Goal: Use online tool/utility: Utilize a website feature to perform a specific function

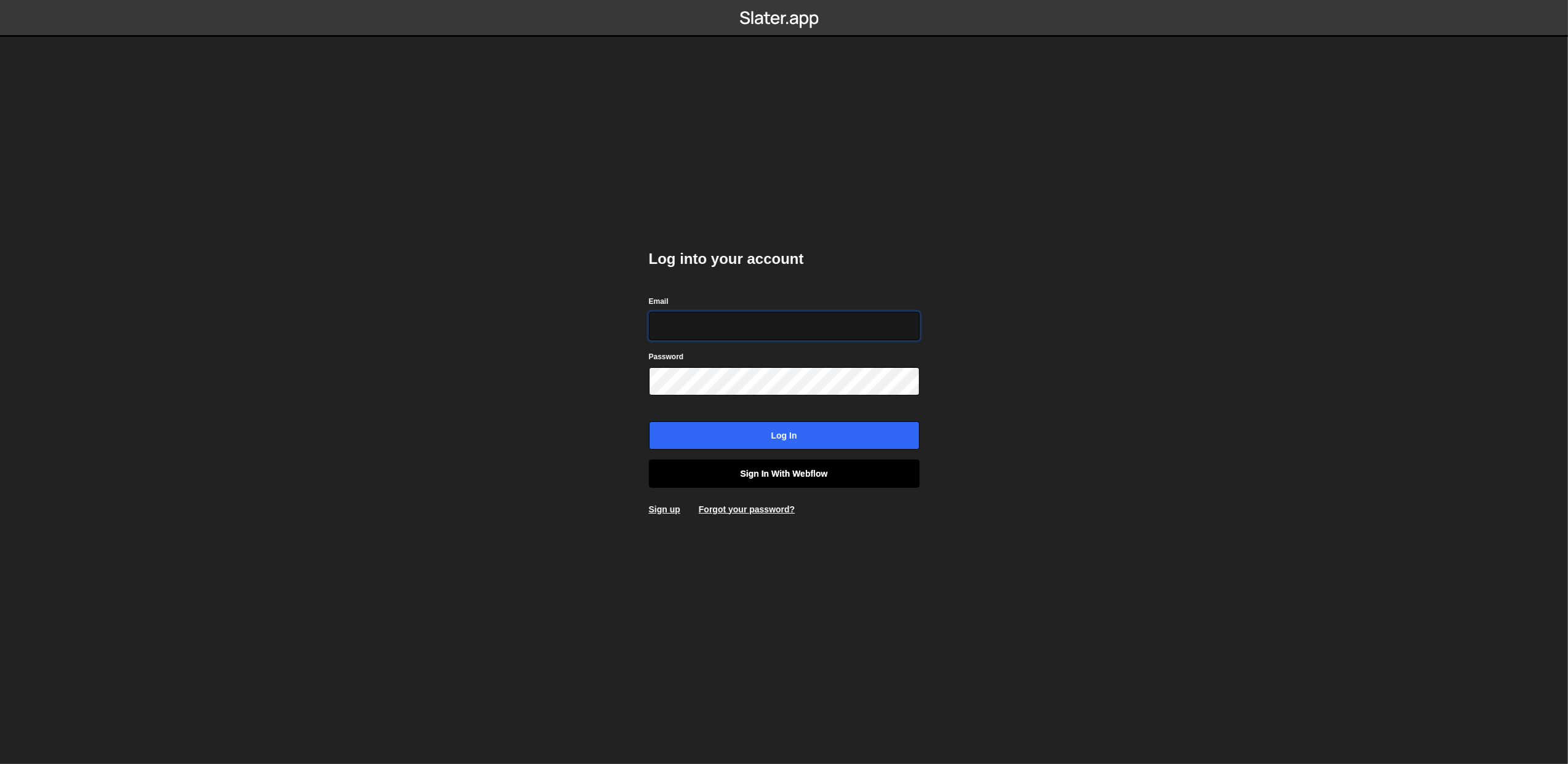
type input "[PERSON_NAME][EMAIL_ADDRESS][DOMAIN_NAME]"
click at [788, 466] on link "Sign in with Webflow" at bounding box center [784, 473] width 271 height 28
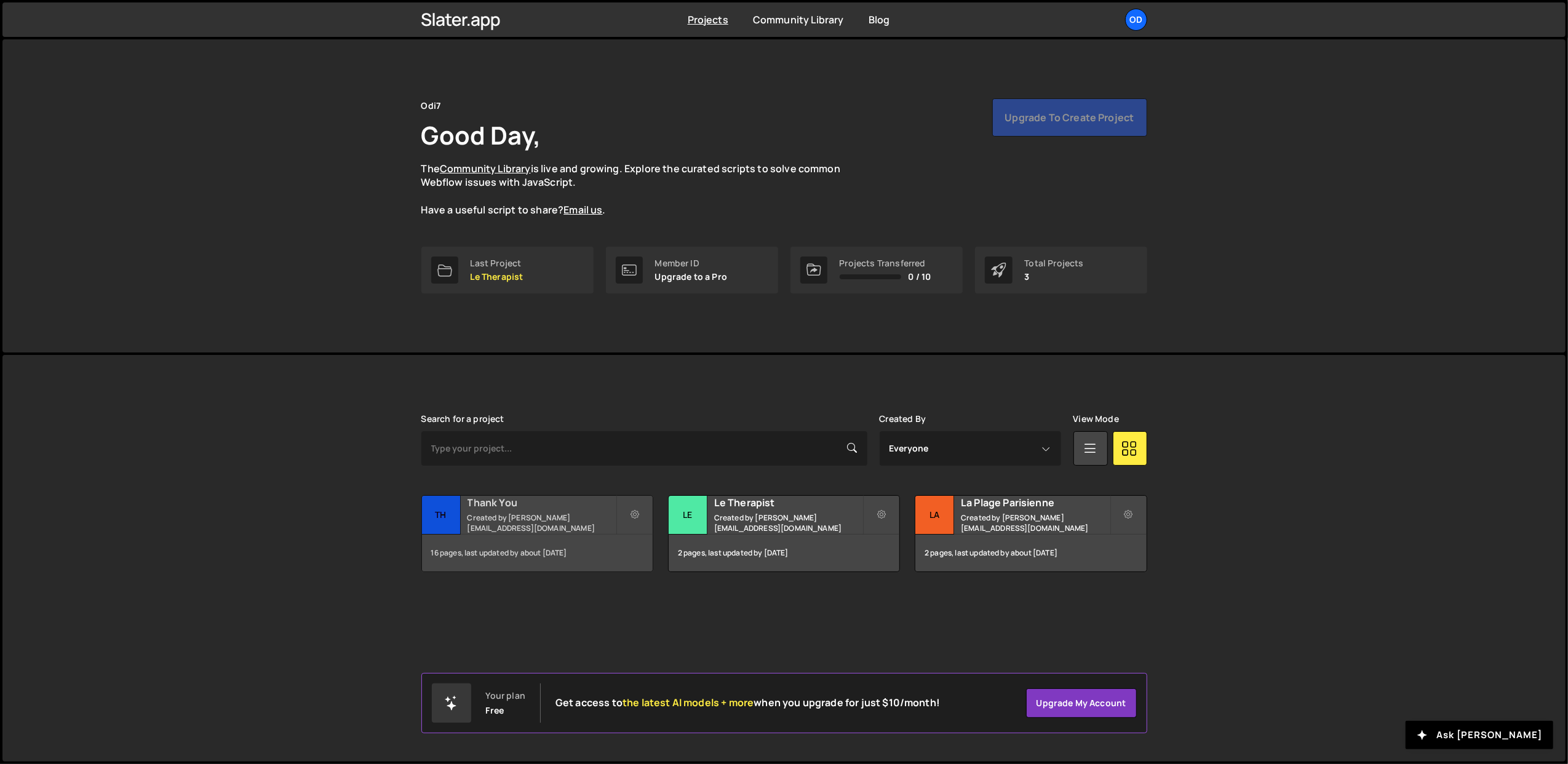
click at [541, 507] on h2 "Thank You" at bounding box center [542, 503] width 148 height 14
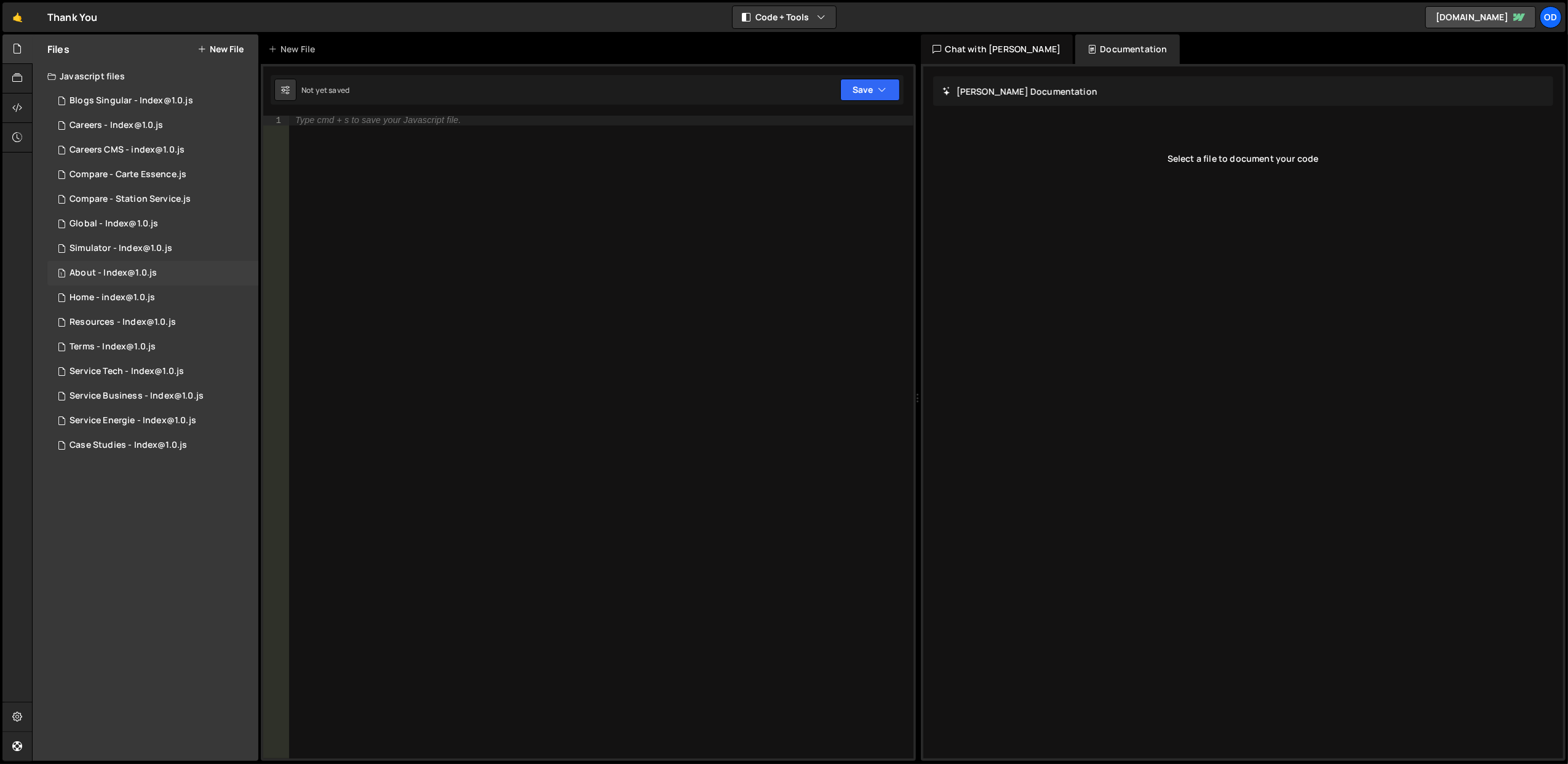
click at [134, 273] on div "About - Index@1.0.js" at bounding box center [113, 273] width 87 height 11
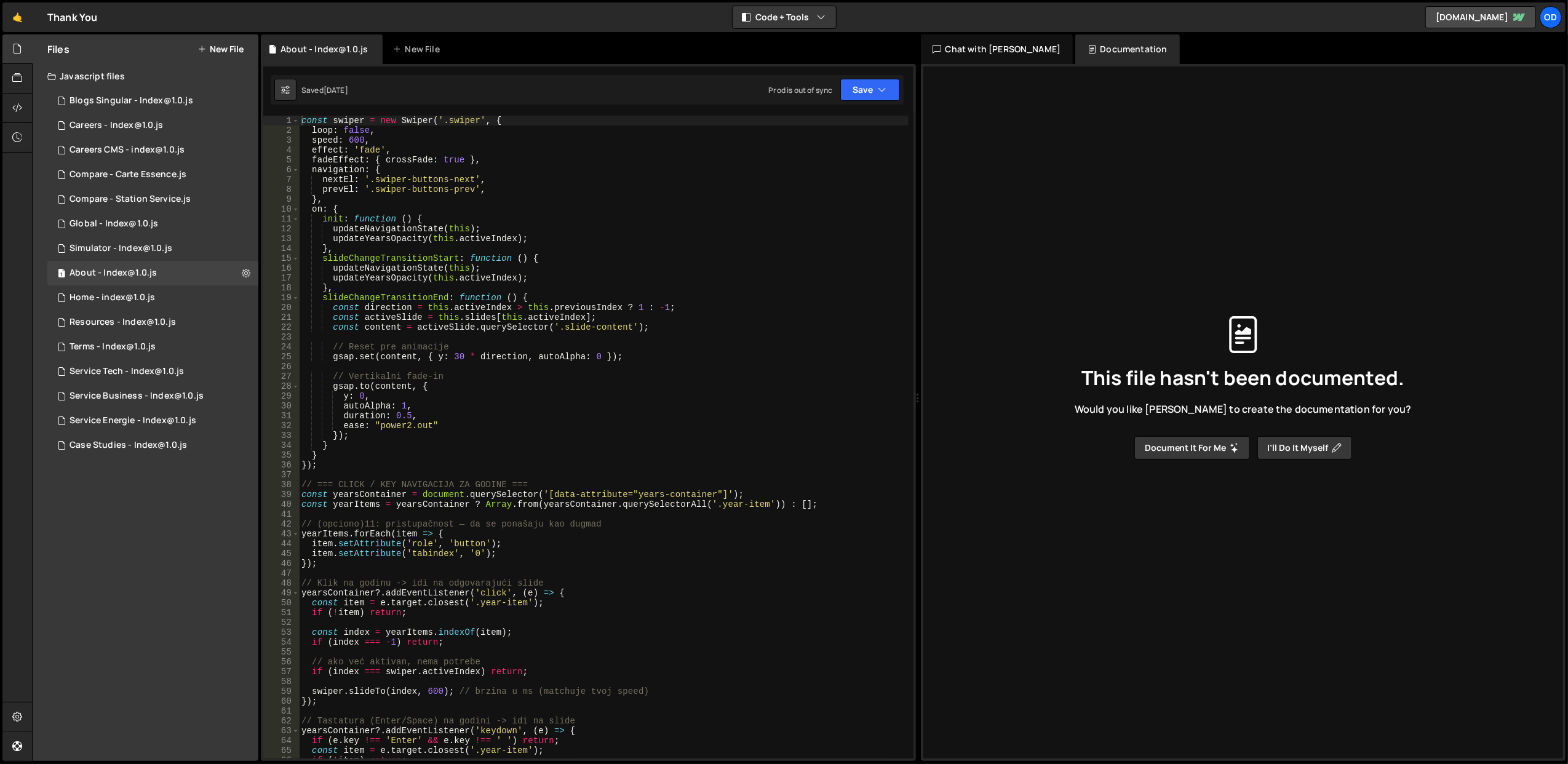
type textarea "speed: 600,"
drag, startPoint x: 456, startPoint y: 136, endPoint x: 470, endPoint y: 139, distance: 14.3
click at [470, 139] on div "const swiper = new Swiper ( '.swiper' , { loop : false , speed : 600 , effect :…" at bounding box center [604, 447] width 610 height 663
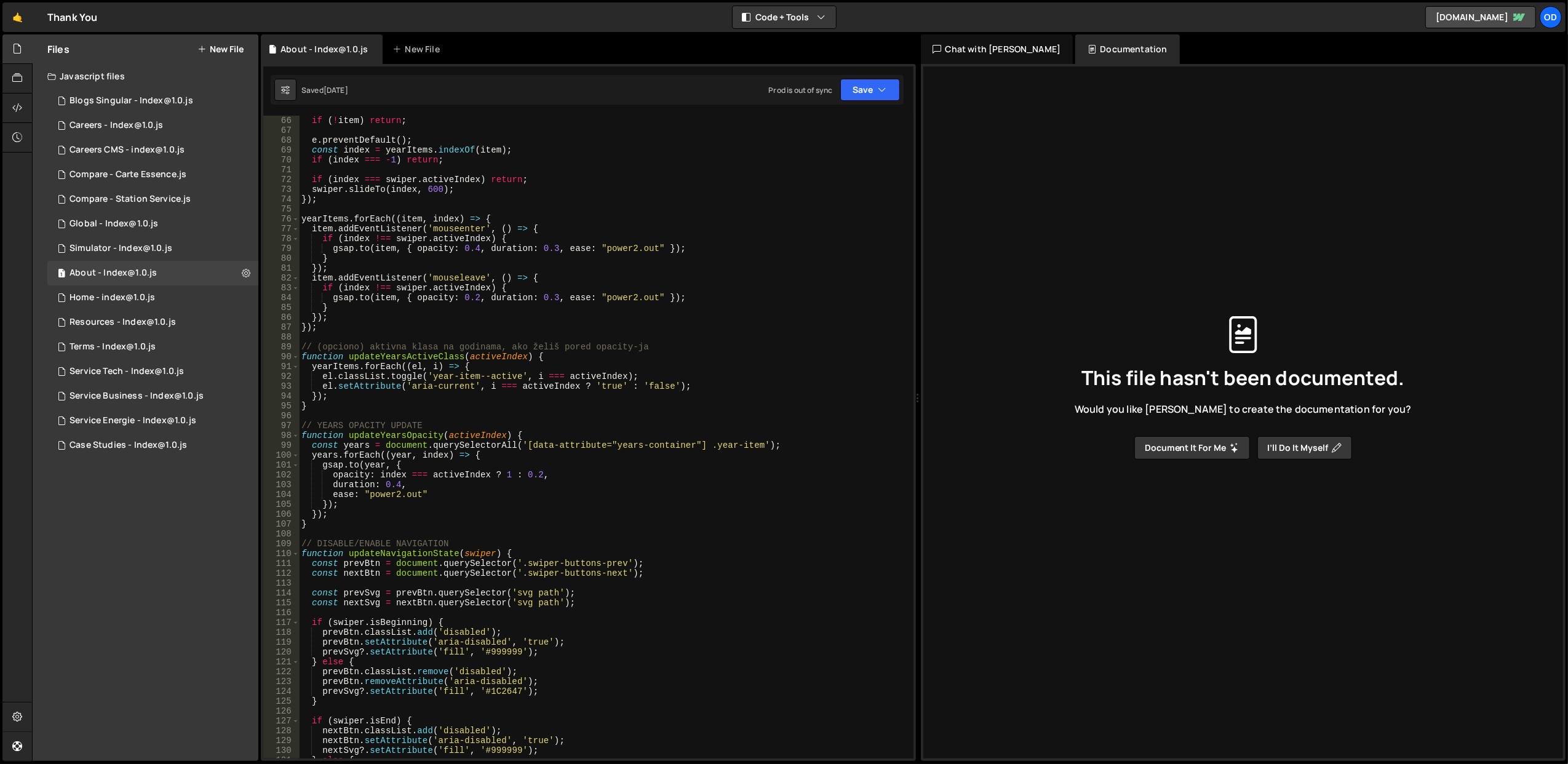
scroll to position [197, 0]
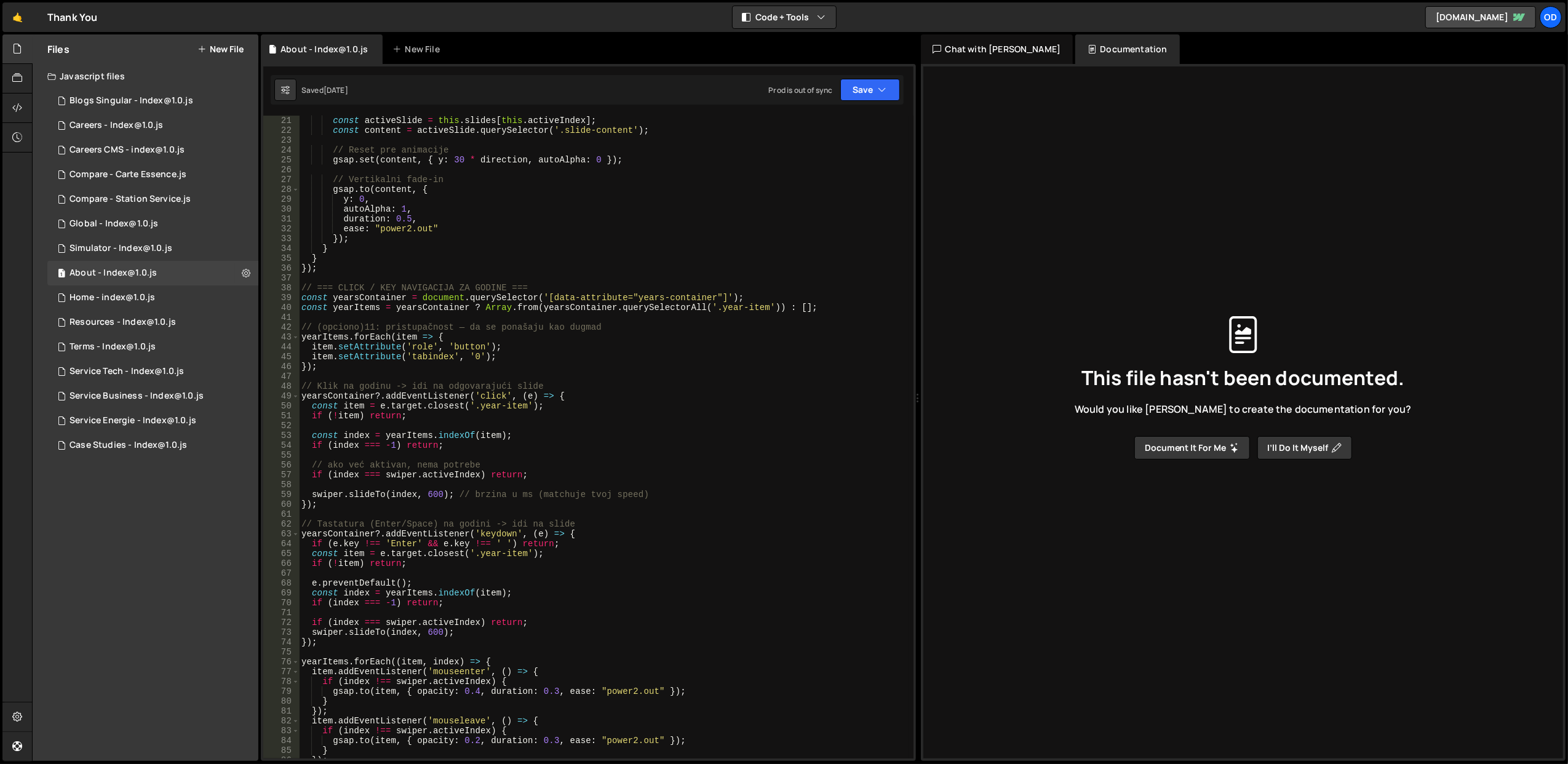
click at [606, 455] on div "const activeSlide = this . slides [ this . activeIndex ] ; const content = acti…" at bounding box center [604, 447] width 610 height 663
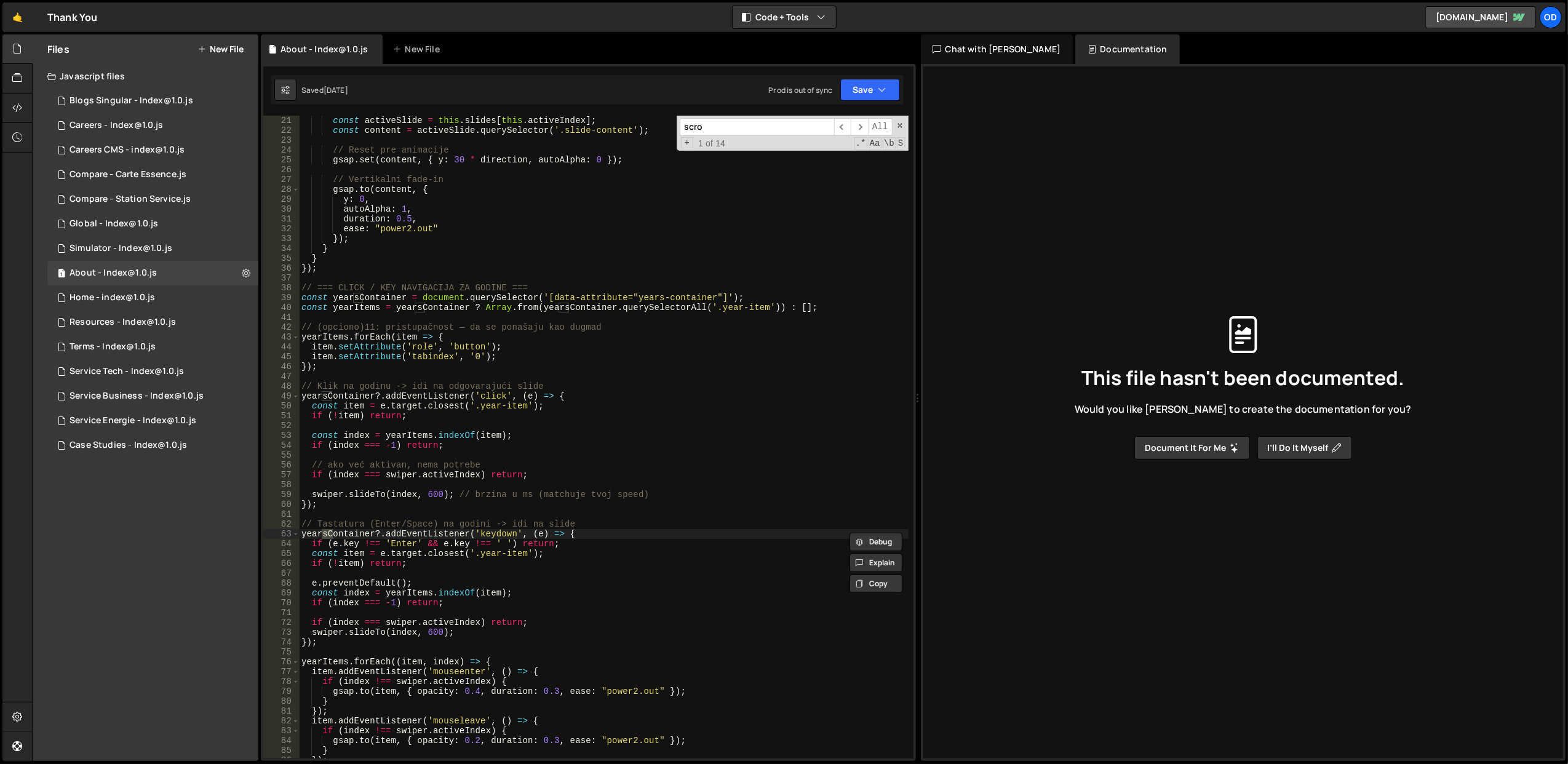
scroll to position [2326, 0]
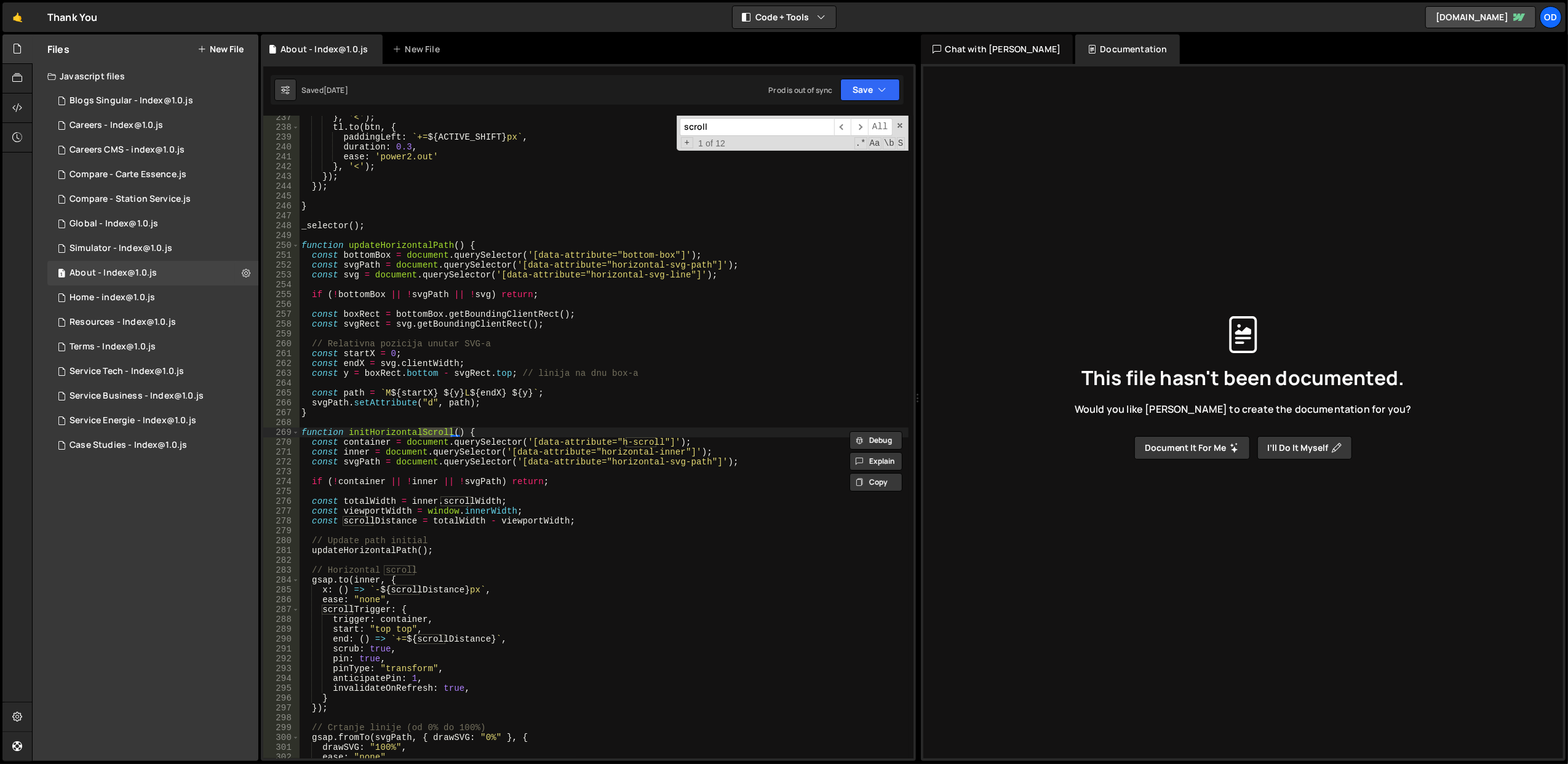
type input "scroll"
click at [510, 427] on div "} , '<' ) ; tl . to ( btn , { paddingLeft : ` += ${ ACTIVE_SHIFT } px ` , durat…" at bounding box center [604, 444] width 610 height 663
click at [387, 426] on div "} , '<' ) ; tl . to ( btn , { paddingLeft : ` += ${ ACTIVE_SHIFT } px ` , durat…" at bounding box center [604, 444] width 610 height 663
click at [395, 429] on div "} , '<' ) ; tl . to ( btn , { paddingLeft : ` += ${ ACTIVE_SHIFT } px ` , durat…" at bounding box center [604, 444] width 610 height 663
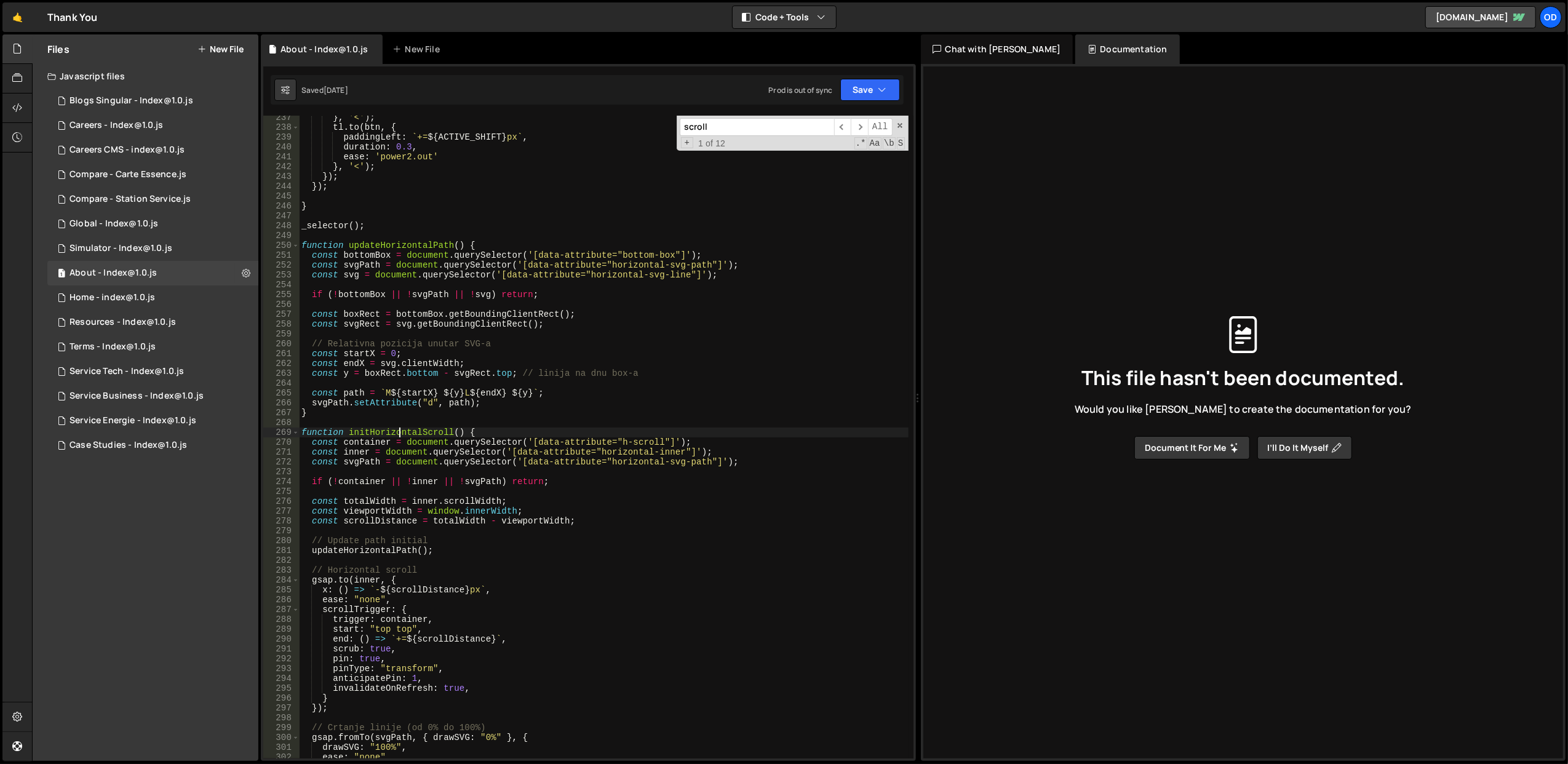
click at [401, 431] on div "} , '<' ) ; tl . to ( btn , { paddingLeft : ` += ${ ACTIVE_SHIFT } px ` , durat…" at bounding box center [604, 444] width 610 height 663
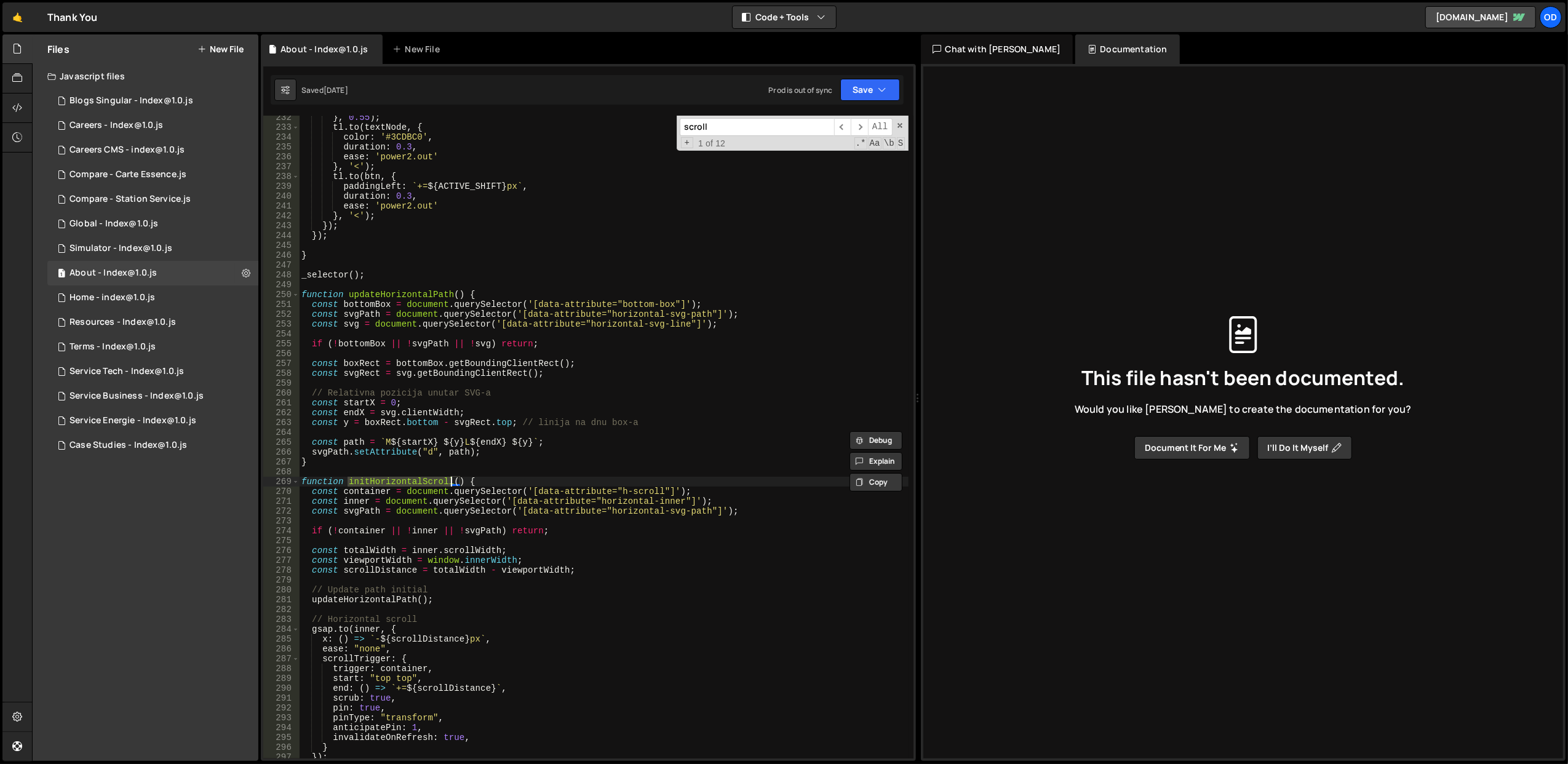
scroll to position [2424, 0]
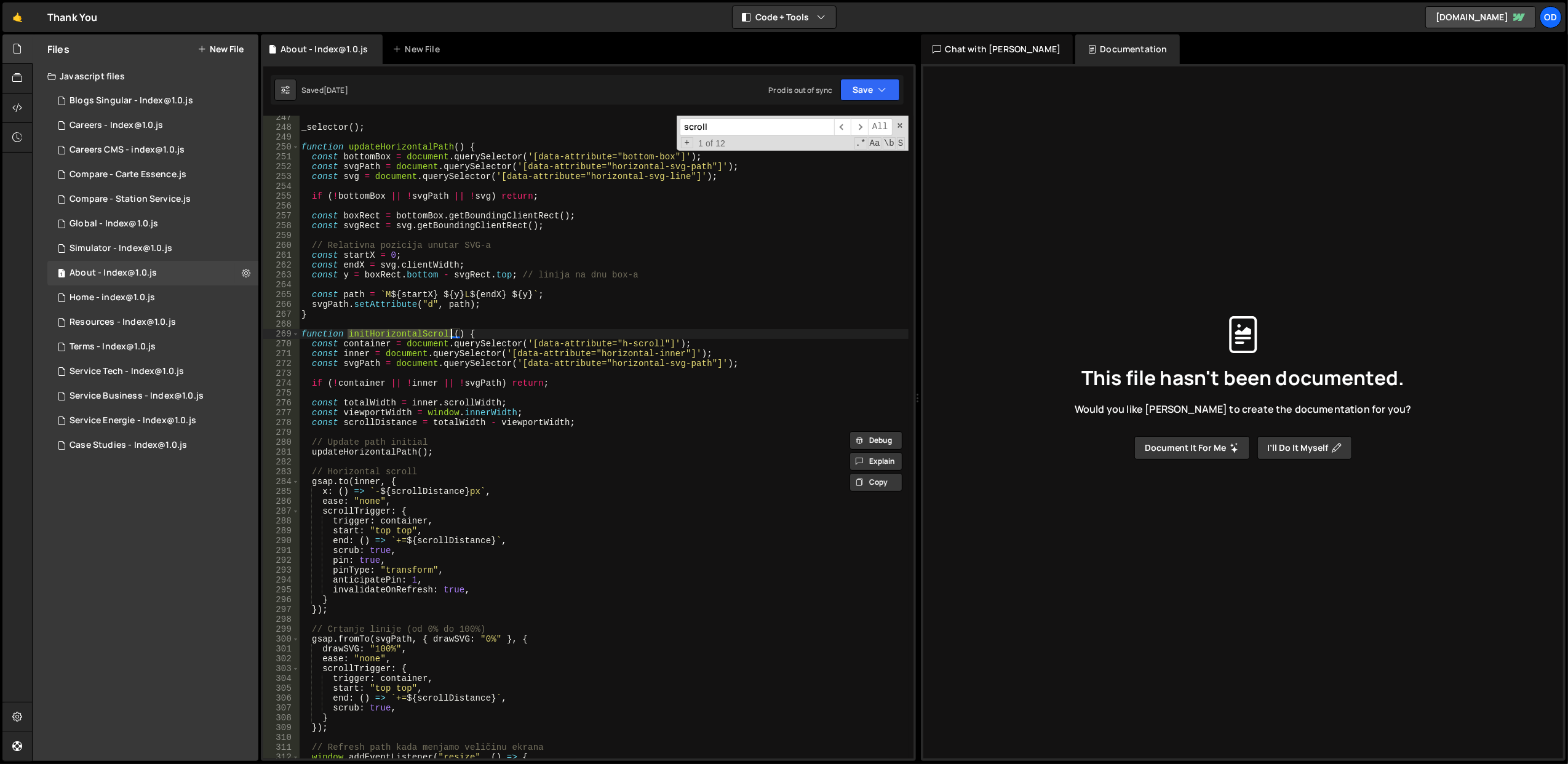
click at [496, 382] on div "_selector ( ) ; function updateHorizontalPath ( ) { const bottomBox = document …" at bounding box center [604, 444] width 610 height 663
type textarea "if (!container || !inner || !svgPath || isMobile() return;"
click at [151, 219] on div "Global - Index@1.0.js" at bounding box center [114, 224] width 89 height 11
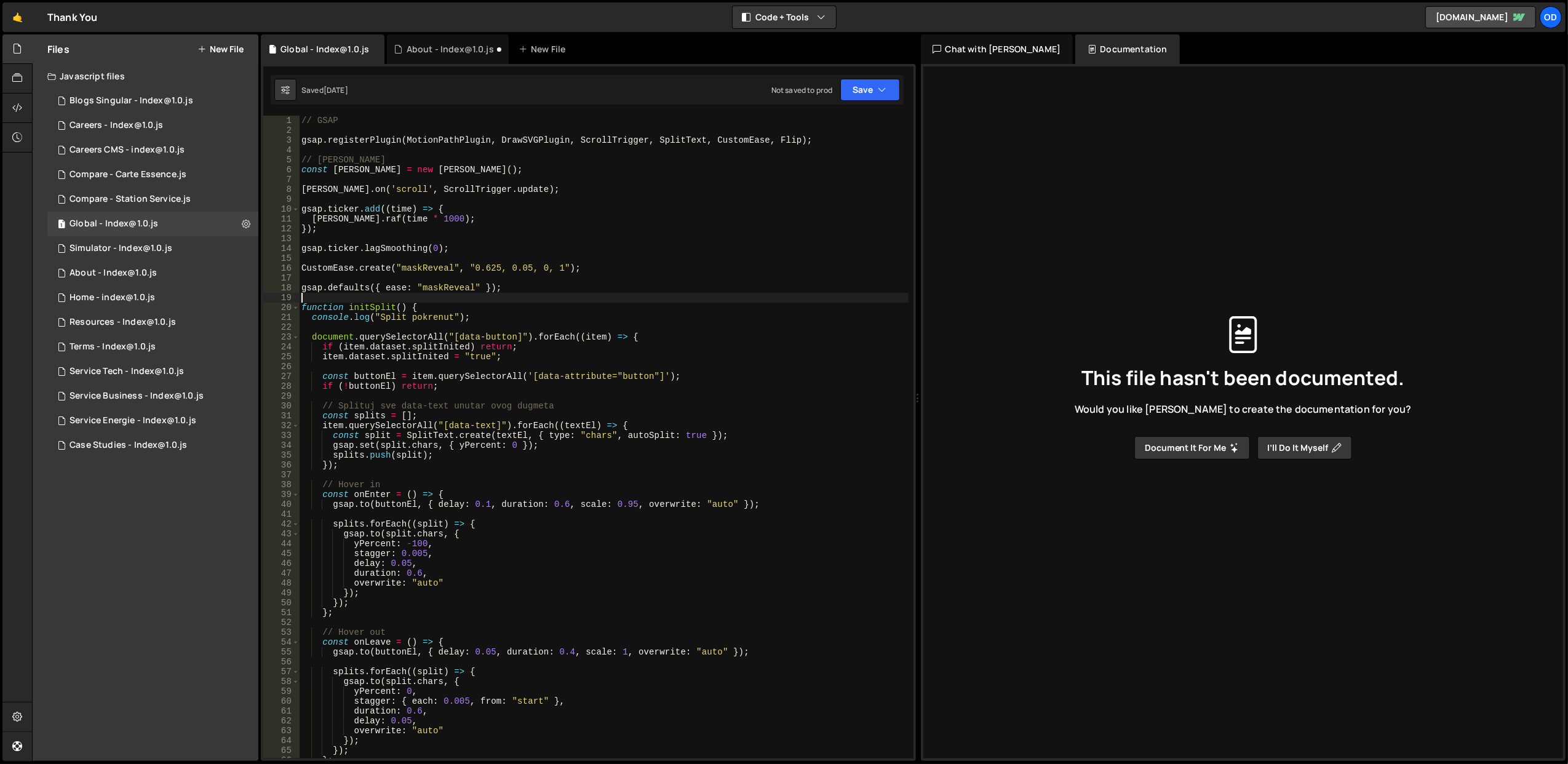
click at [452, 293] on div "// GSAP gsap . registerPlugin ( MotionPathPlugin , DrawSVGPlugin , ScrollTrigge…" at bounding box center [604, 447] width 610 height 663
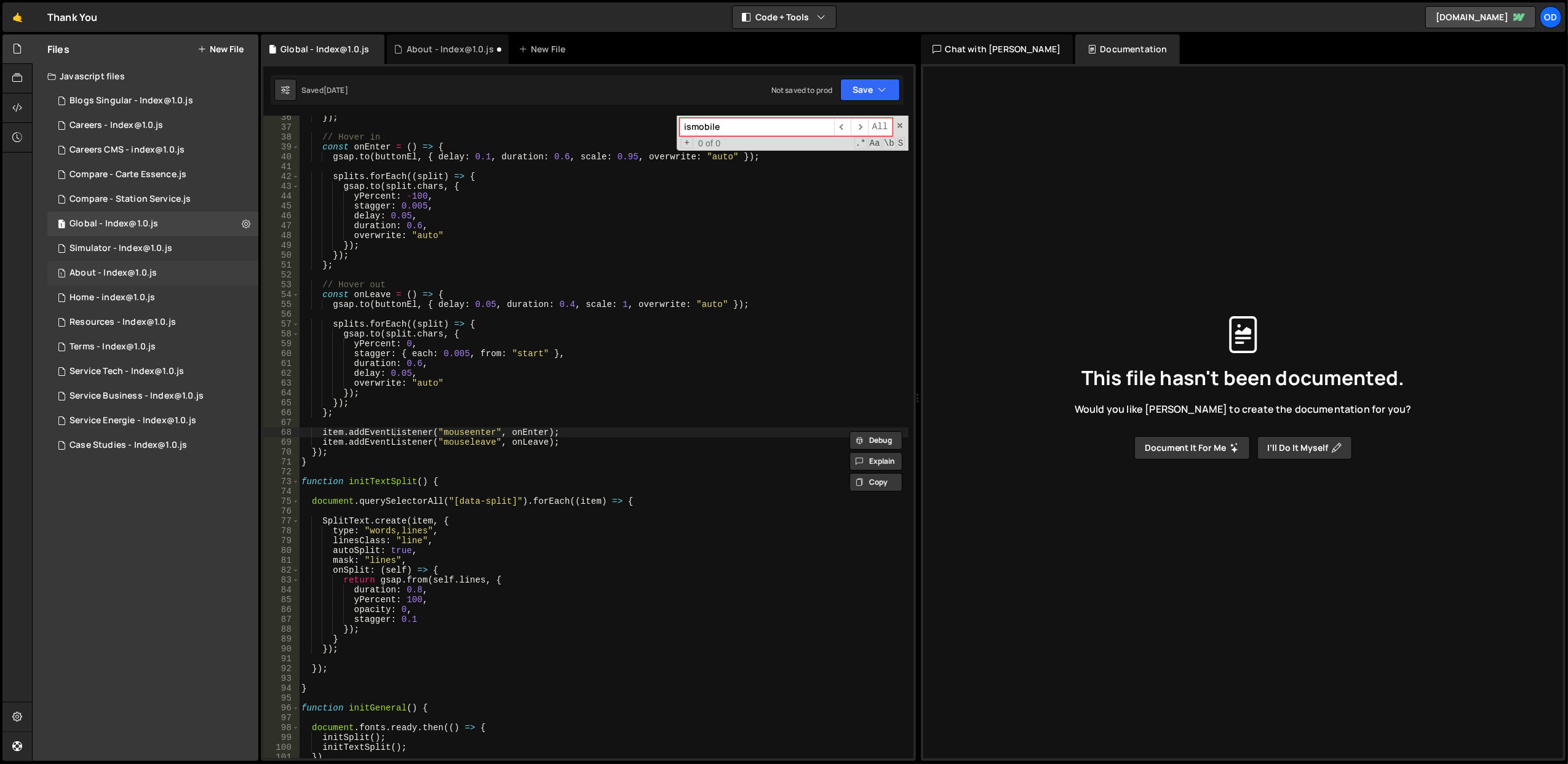
type input "ismobile"
click at [137, 276] on div "About - Index@1.0.js" at bounding box center [113, 273] width 87 height 11
click at [141, 303] on div "1 Home - index@1.0.js 0" at bounding box center [153, 298] width 211 height 24
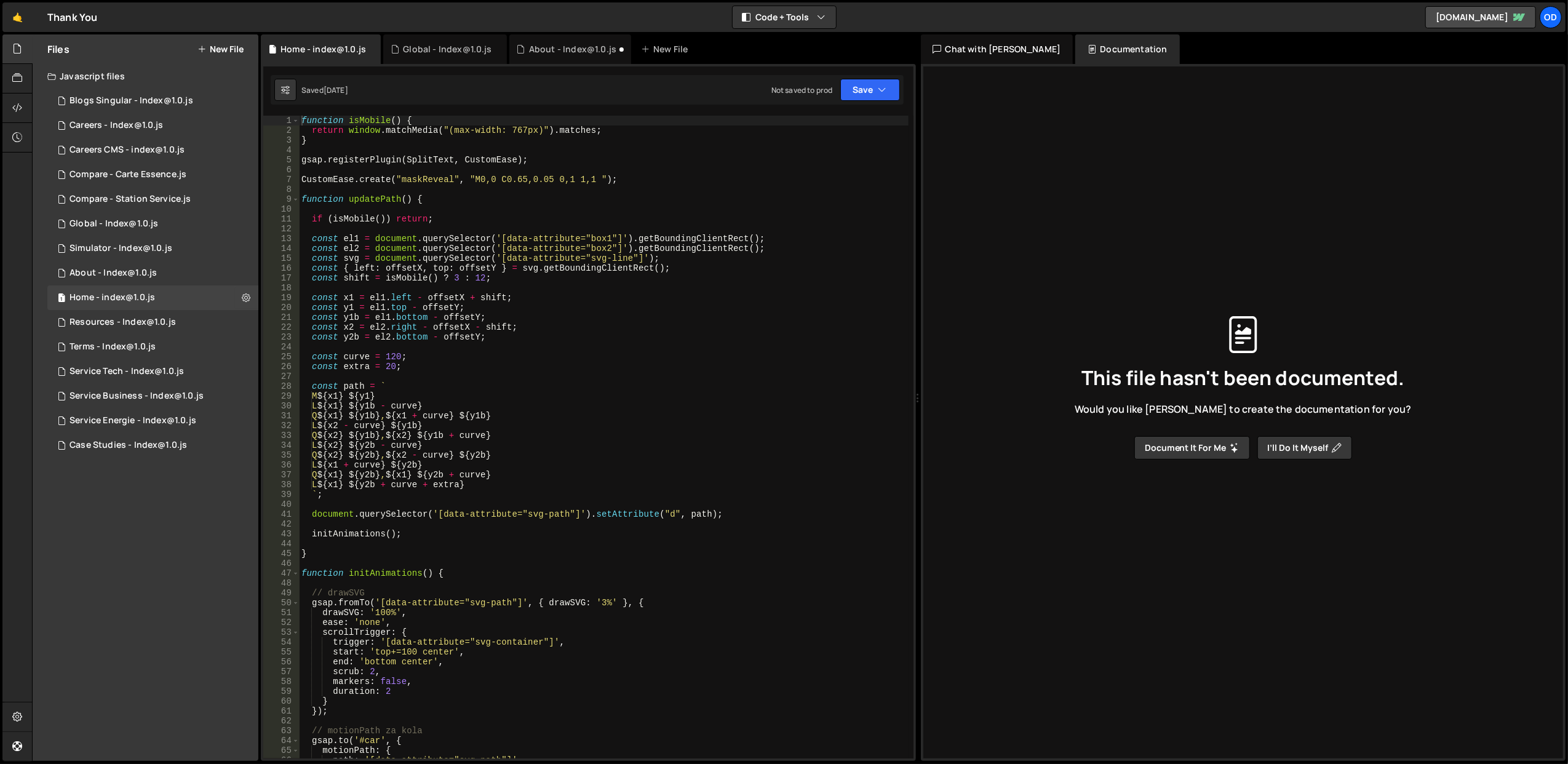
click at [562, 254] on div "function isMobile ( ) { return window . matchMedia ( "(max-width: 767px)" ) . m…" at bounding box center [604, 447] width 610 height 663
type textarea "const svg = document.querySelector('[data-attribute="svg-line"]');"
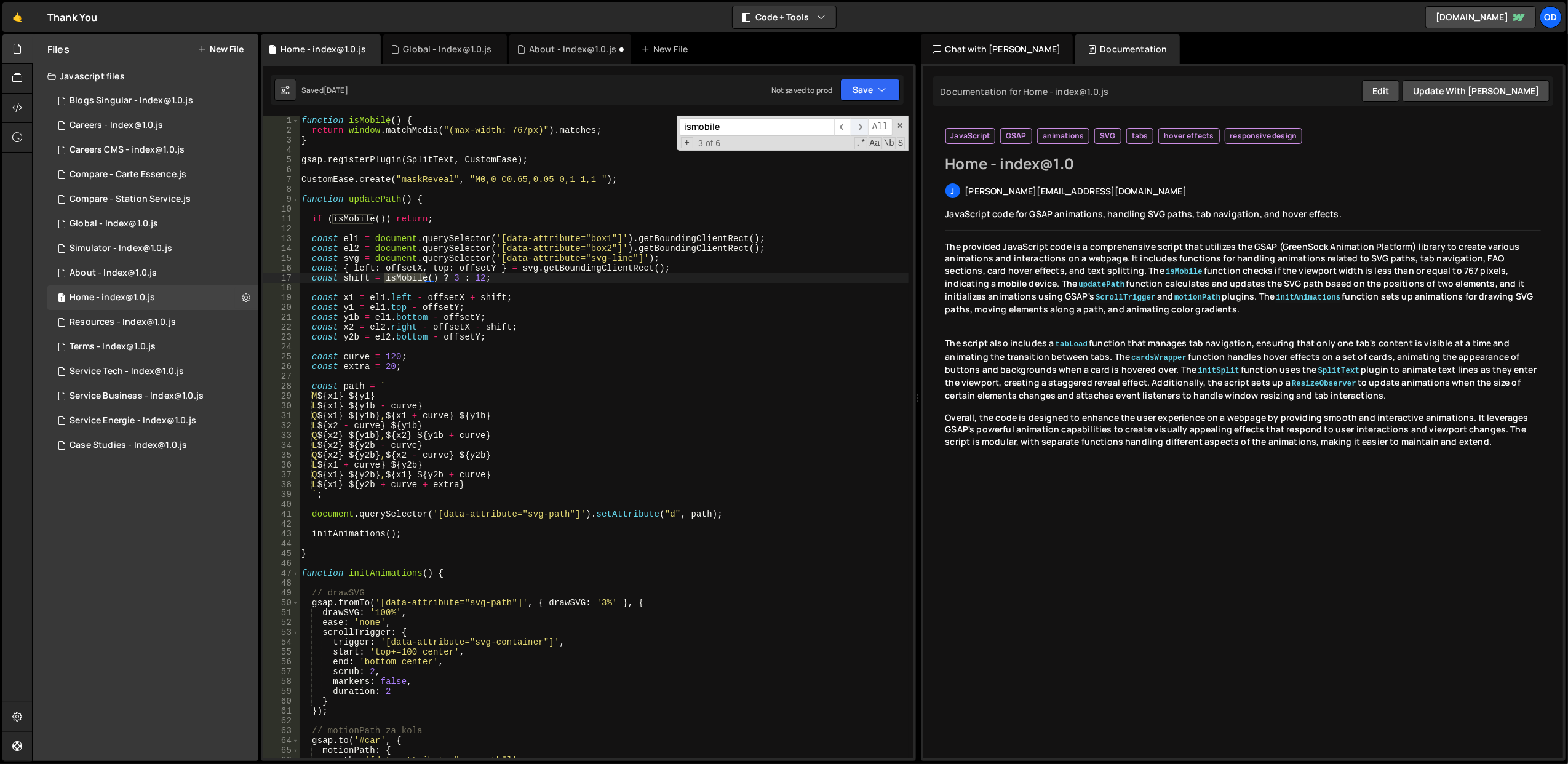
type input "ismobile"
click at [860, 127] on span "​" at bounding box center [859, 127] width 18 height 18
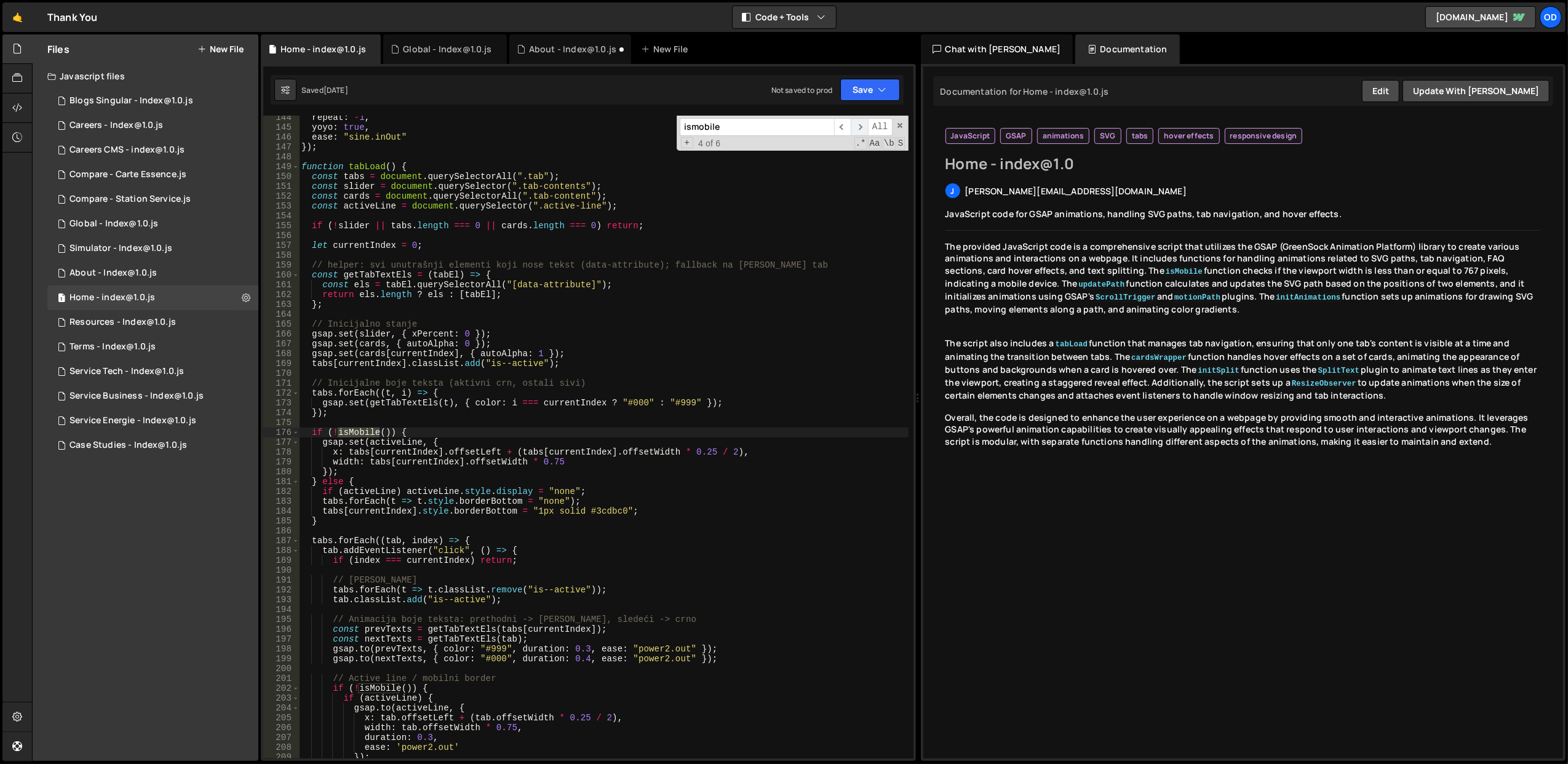
scroll to position [1410, 0]
click at [862, 131] on span "​" at bounding box center [859, 127] width 18 height 18
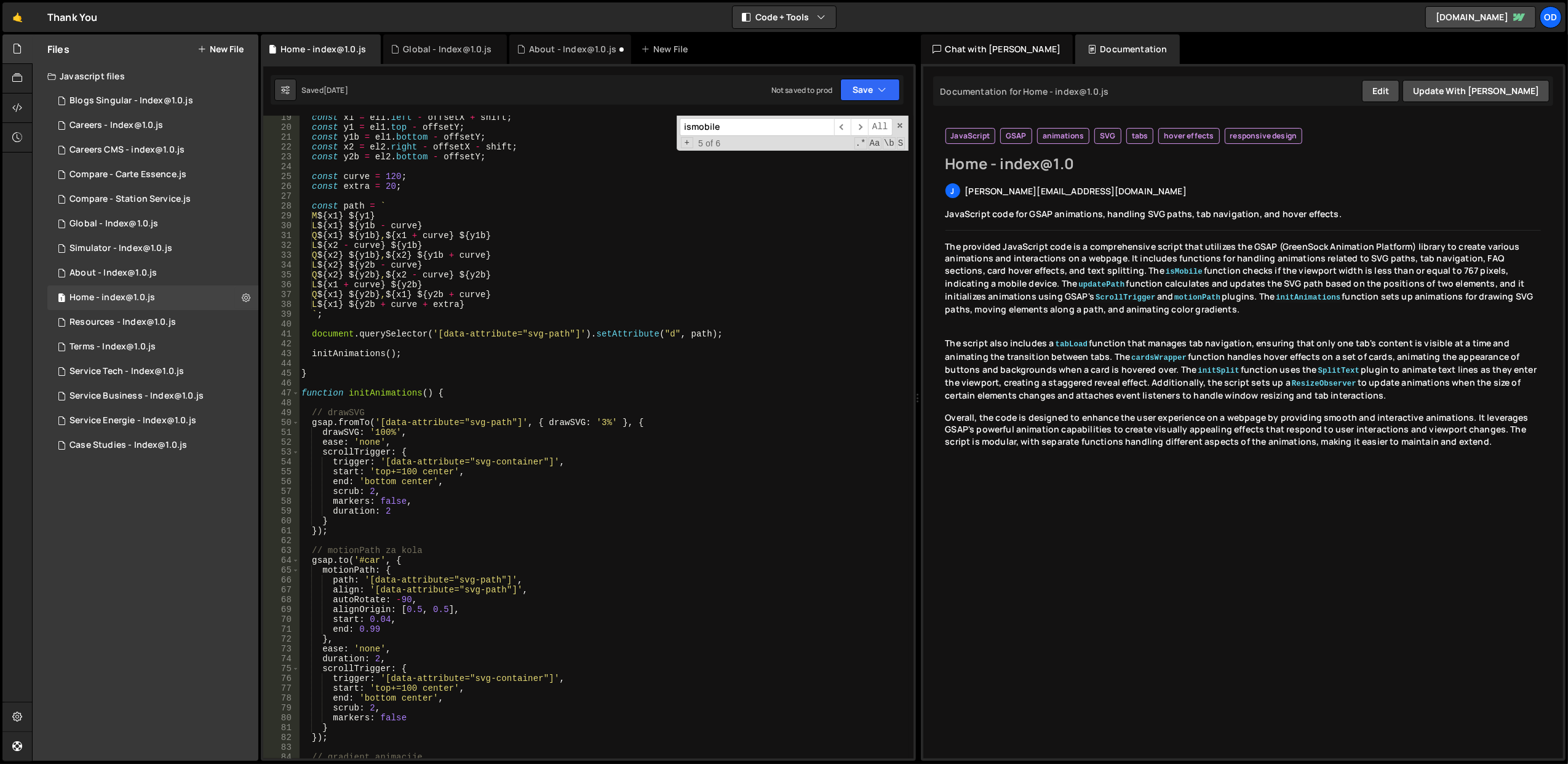
scroll to position [0, 0]
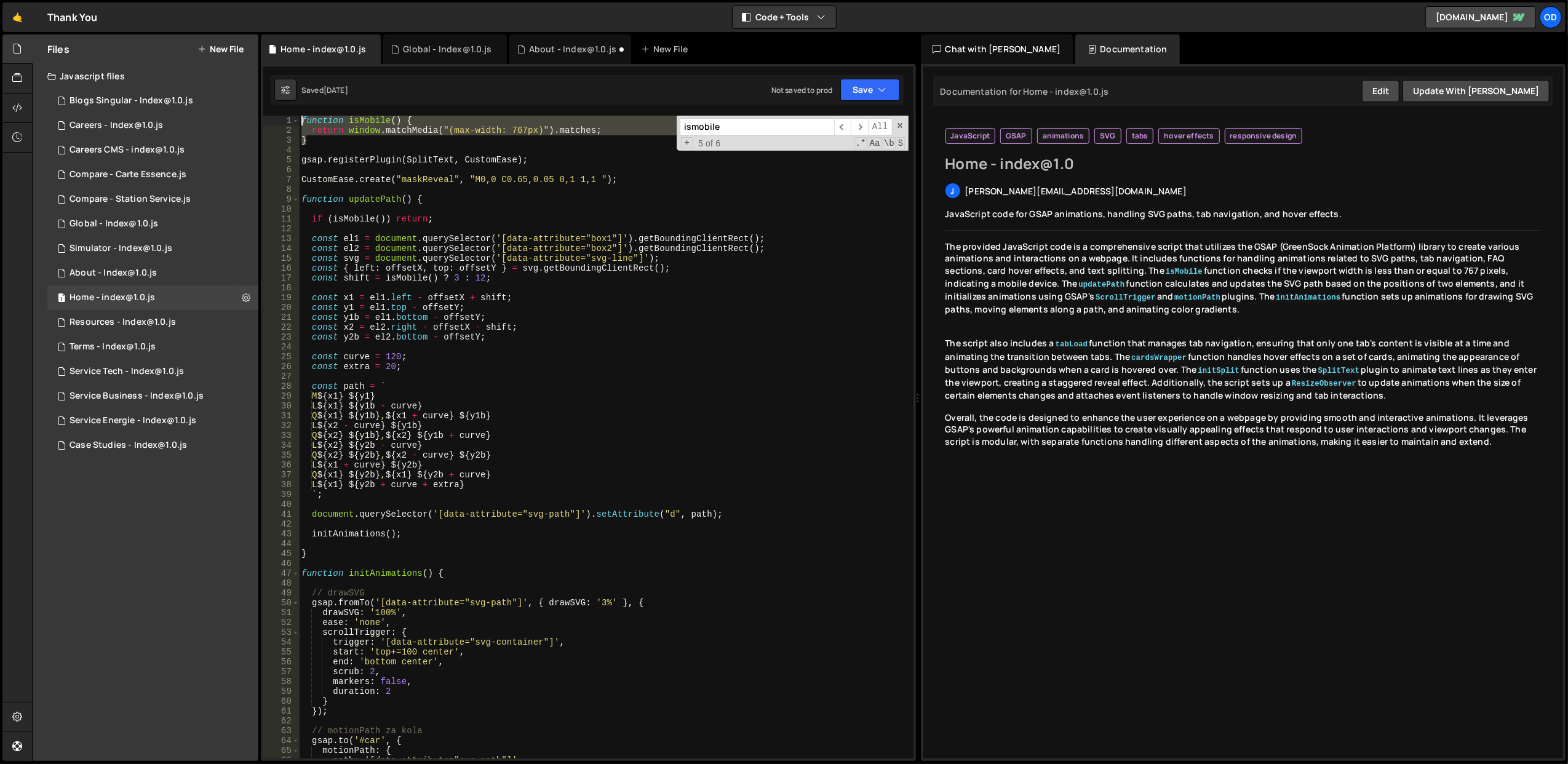
drag, startPoint x: 330, startPoint y: 144, endPoint x: 299, endPoint y: 118, distance: 40.5
click at [299, 118] on div "} 1 2 3 4 5 6 7 8 9 10 11 12 13 14 15 16 17 18 19 20 21 22 23 24 25 26 27 28 29…" at bounding box center [588, 436] width 650 height 643
type textarea "function isMobile() { return window.matchMedia("(max-width: 767px)").matches;"
click at [136, 379] on div "1 Service Tech - Index@1.0.js 0" at bounding box center [153, 371] width 211 height 24
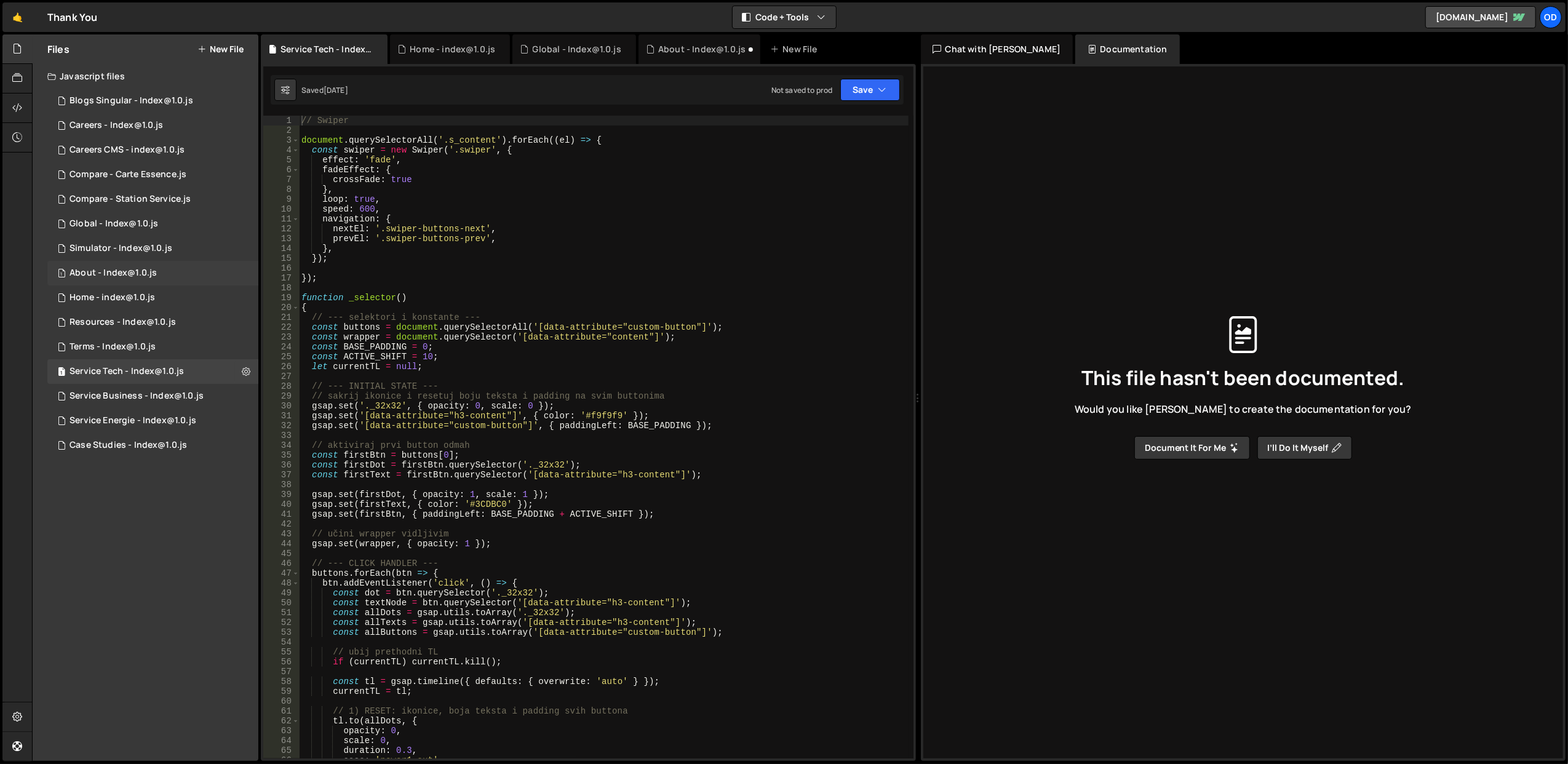
click at [145, 274] on div "About - Index@1.0.js" at bounding box center [113, 273] width 87 height 11
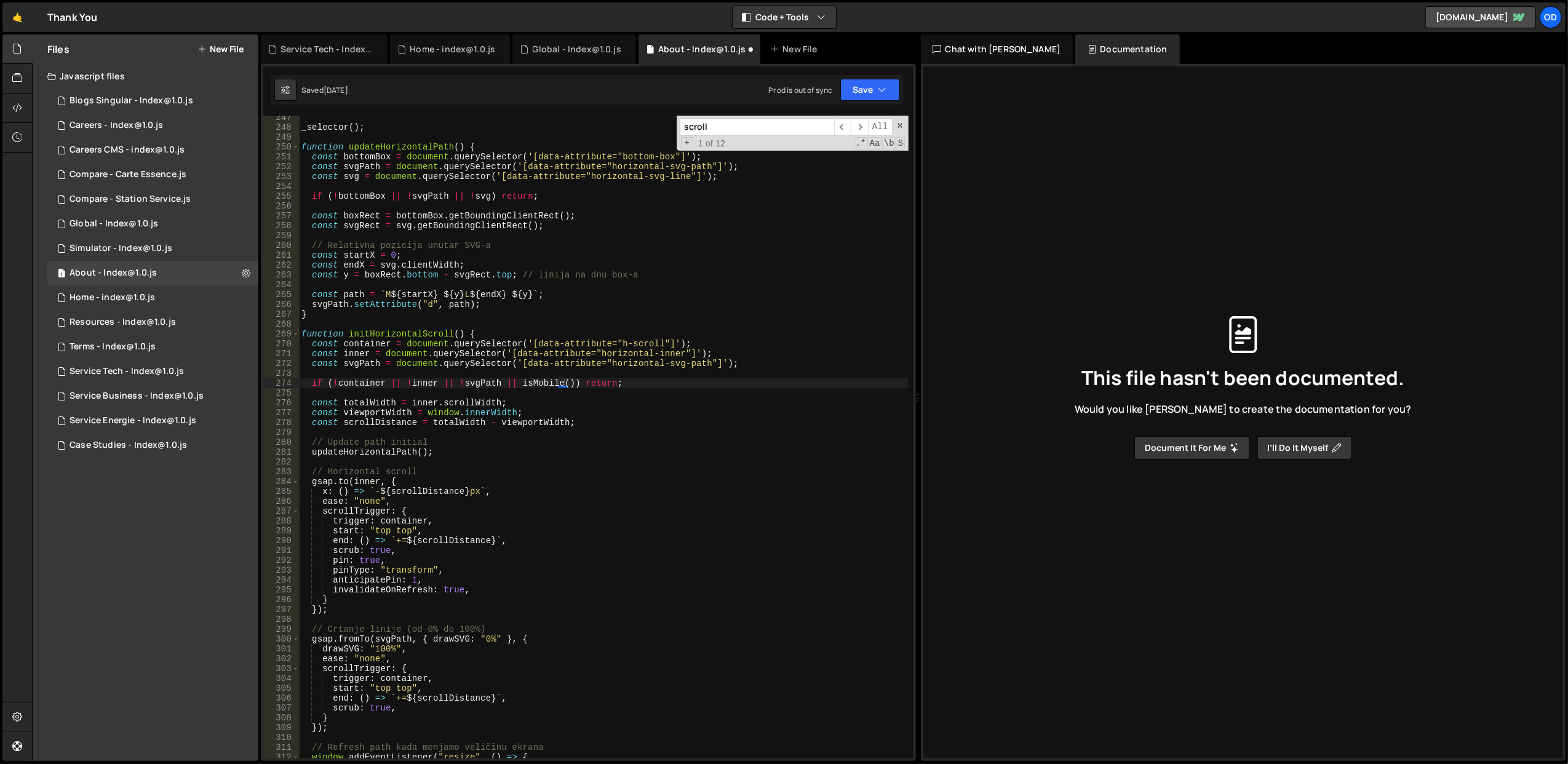
click at [377, 125] on div "_selector ( ) ; function updateHorizontalPath ( ) { const bottomBox = document …" at bounding box center [604, 444] width 610 height 663
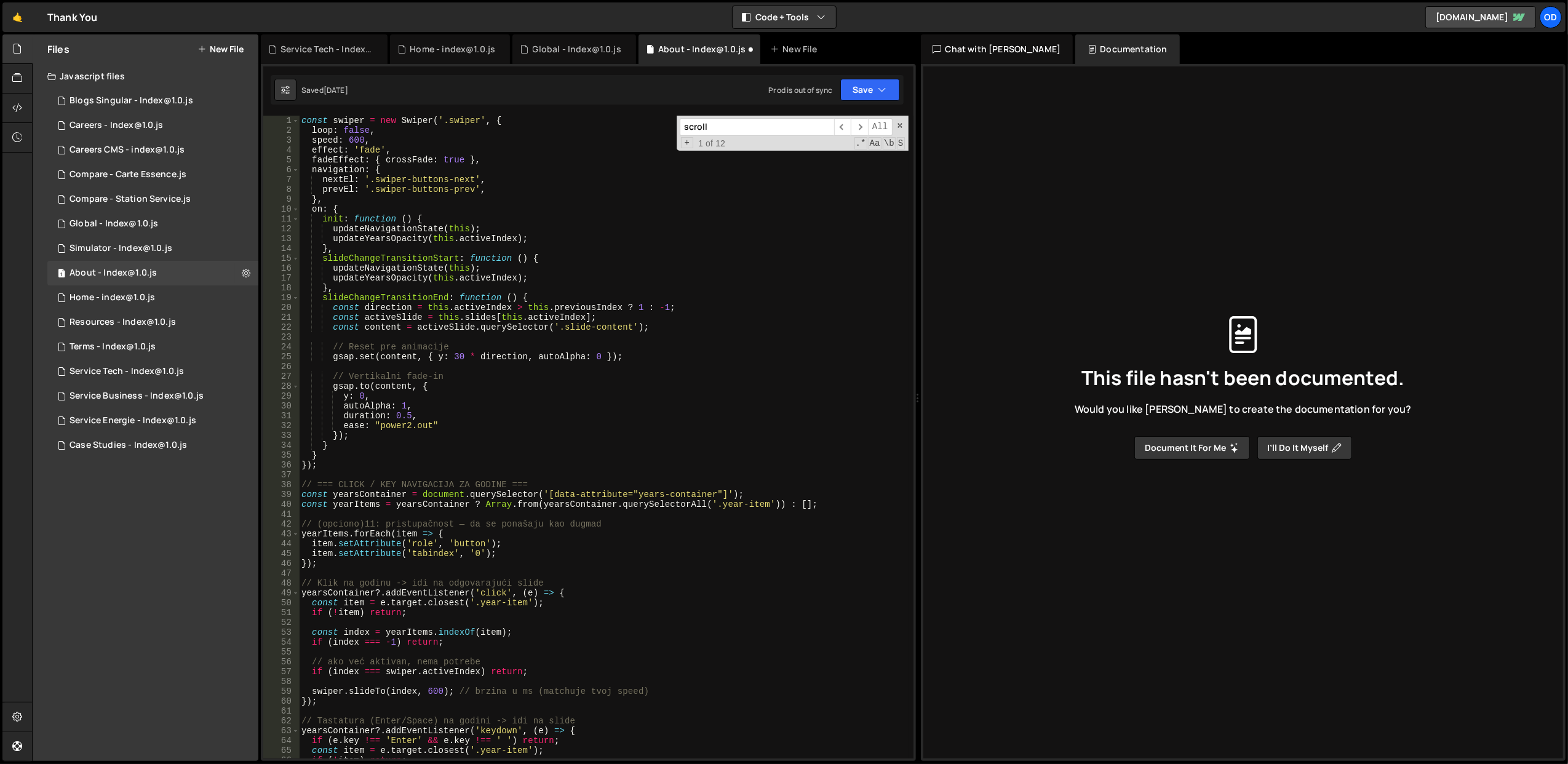
click at [300, 121] on div "const swiper = new Swiper ( '.swiper' , { loop : false , speed : 600 , effect :…" at bounding box center [604, 447] width 610 height 663
type textarea "const swiper = new Swiper('.swiper', {"
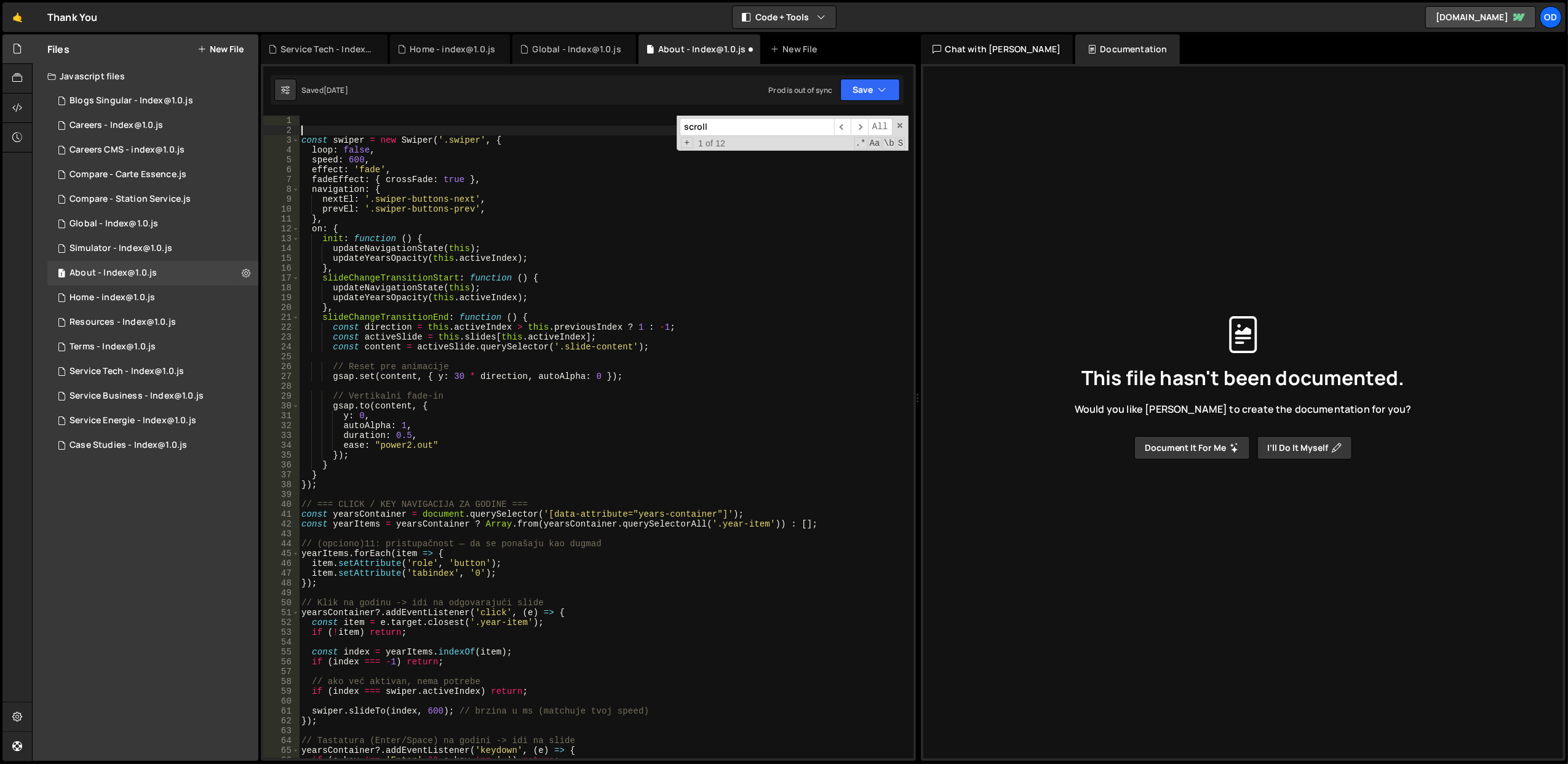
scroll to position [0, 0]
paste textarea "}"
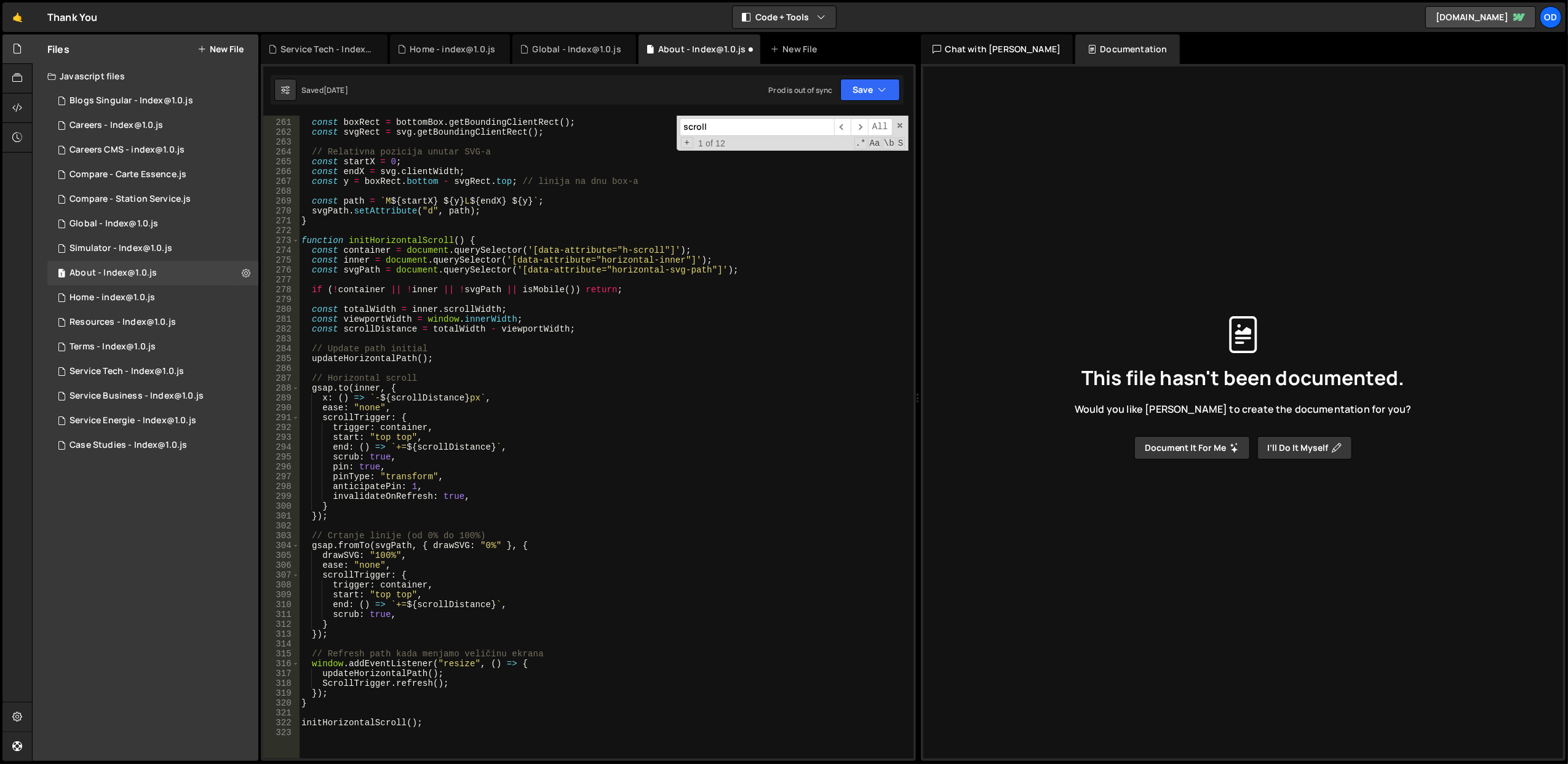
scroll to position [2410, 0]
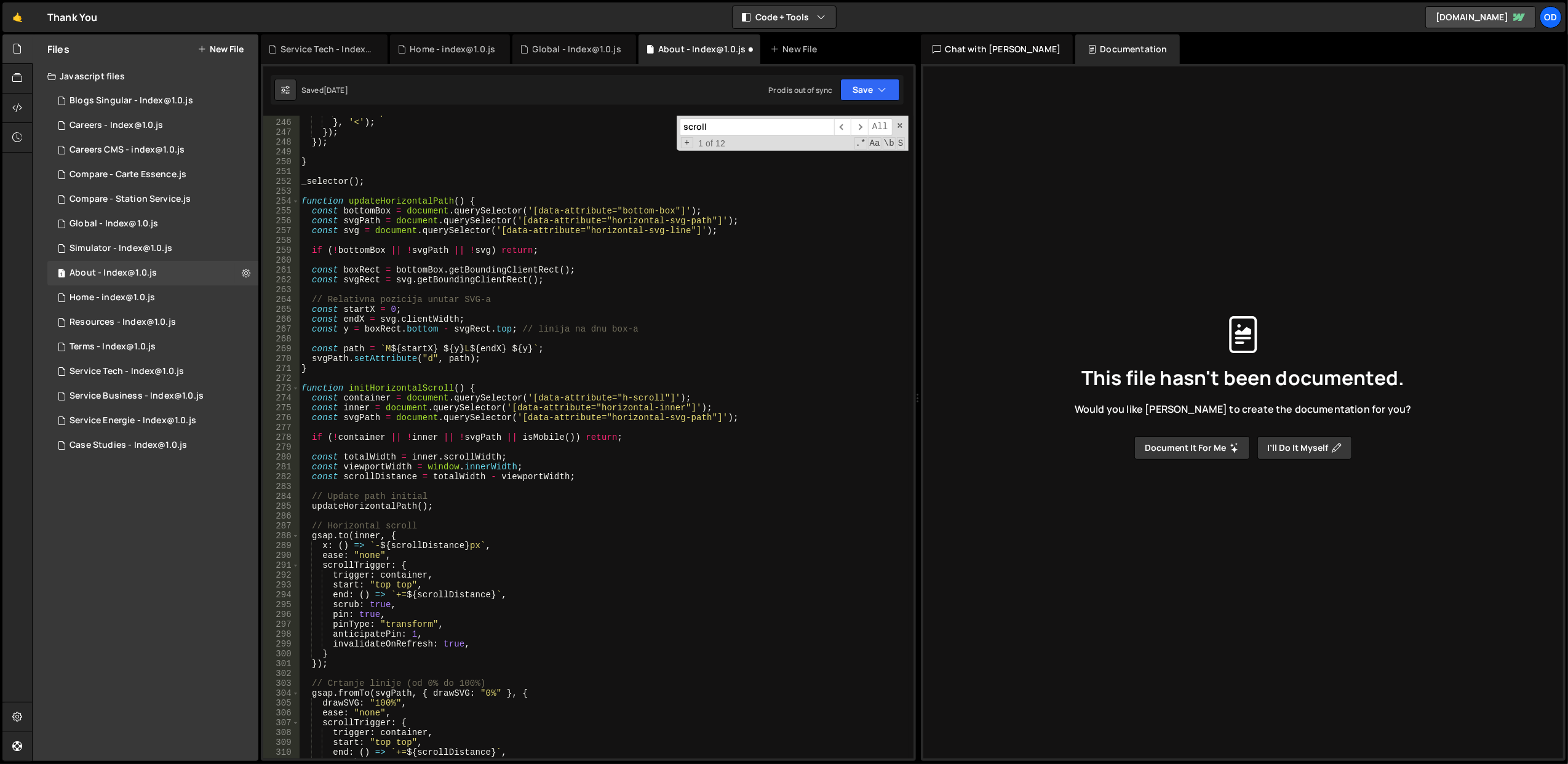
click at [571, 435] on div "ease : 'power2.out' } , '<' ) ; }) ; }) ; } _selector ( ) ; function updateHori…" at bounding box center [604, 439] width 610 height 663
click at [661, 436] on div "ease : 'power2.out' } , '<' ) ; }) ; }) ; } _selector ( ) ; function updateHori…" at bounding box center [604, 439] width 610 height 663
type textarea "if (!container || !inner || !svgPath || isMobile()) return;"
click at [860, 94] on button "Save" at bounding box center [870, 89] width 60 height 22
click at [831, 124] on div "Save to Staging S" at bounding box center [828, 121] width 128 height 12
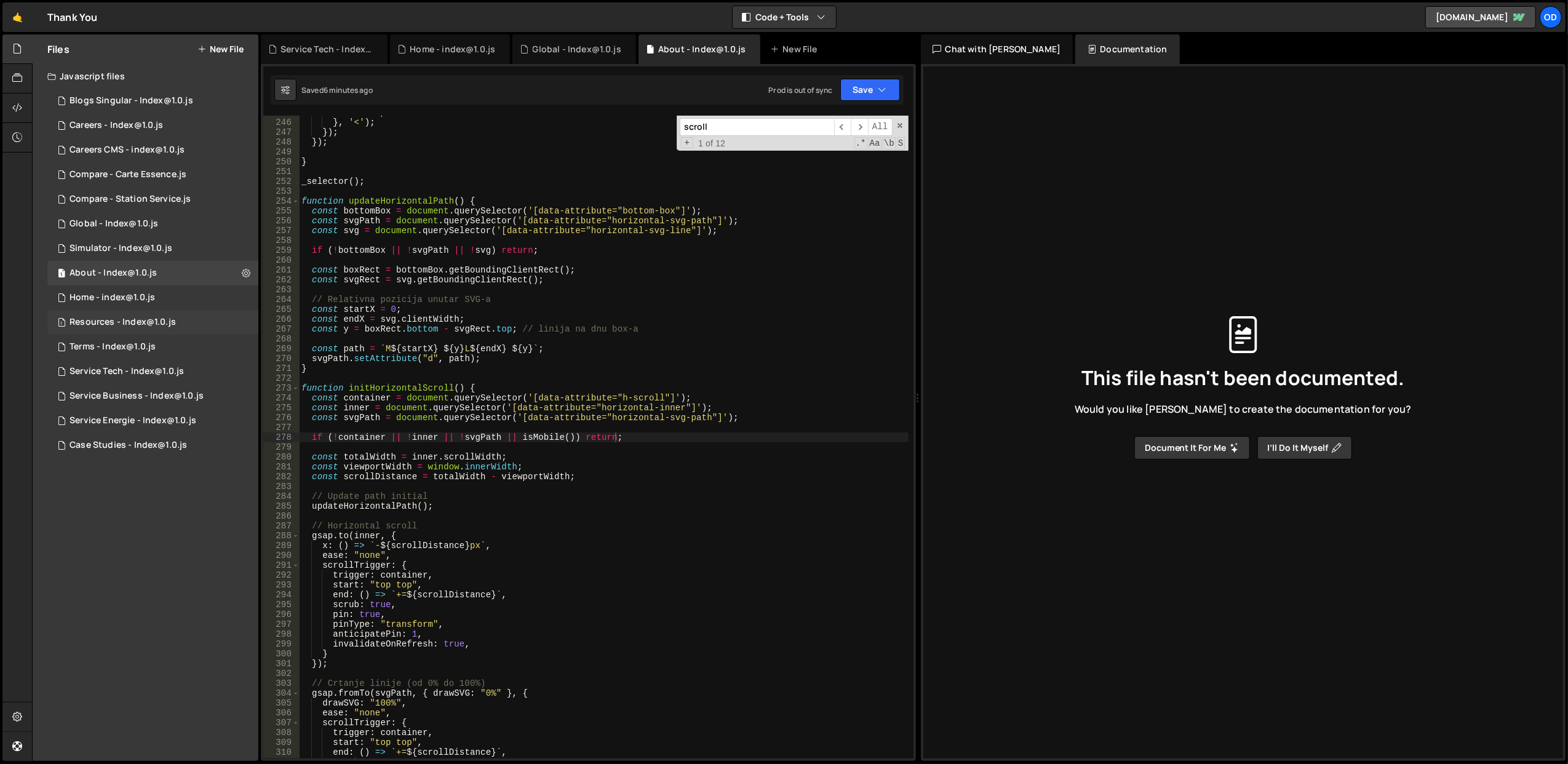
click at [196, 310] on div "1 Resources - Index@1.0.js 0" at bounding box center [153, 322] width 211 height 24
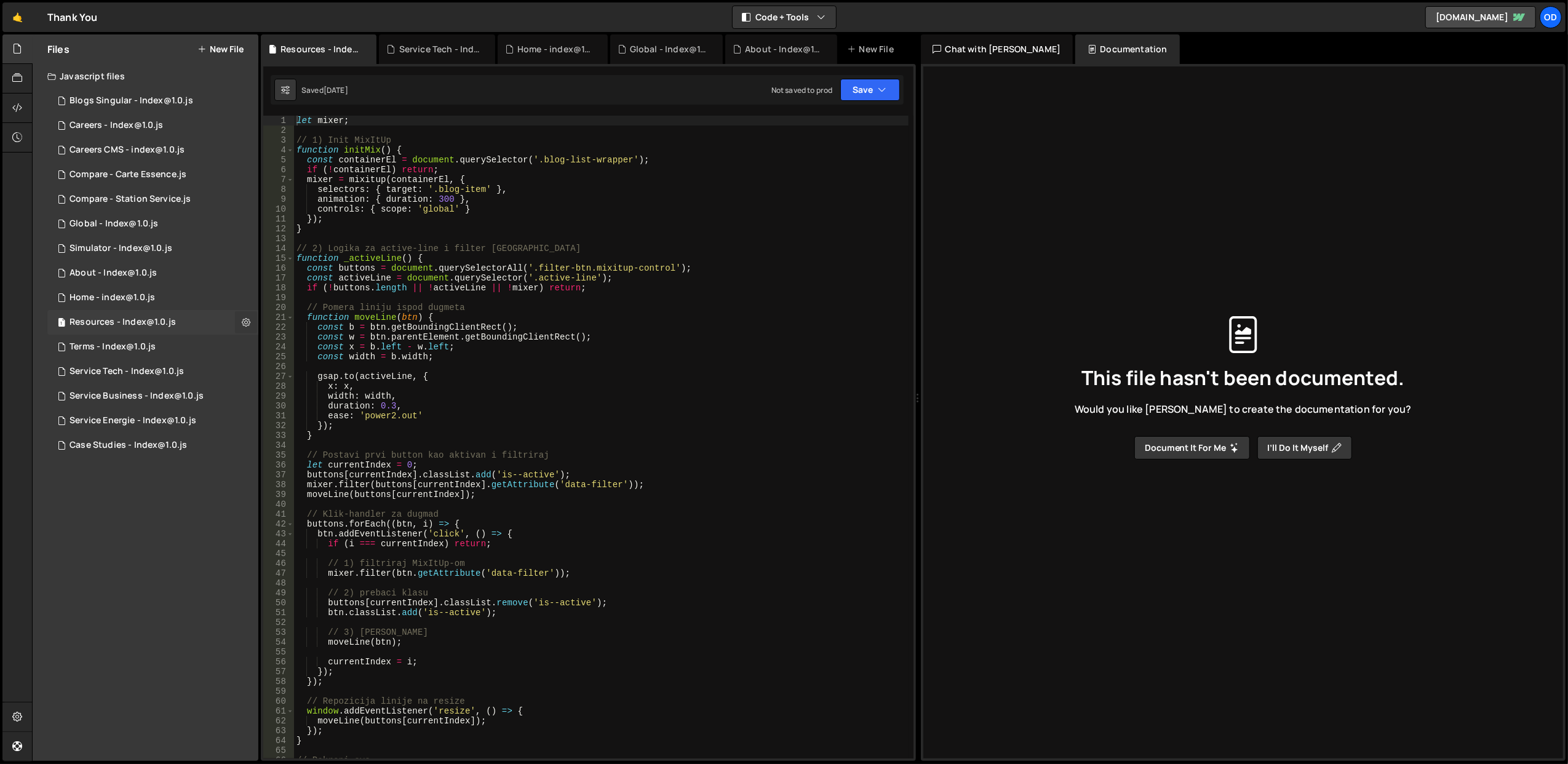
click at [245, 316] on button at bounding box center [246, 322] width 22 height 22
type input "Resources - Index@1.0"
radio input "true"
checkbox input "true"
click at [337, 345] on button "Edit File Settings" at bounding box center [321, 348] width 121 height 24
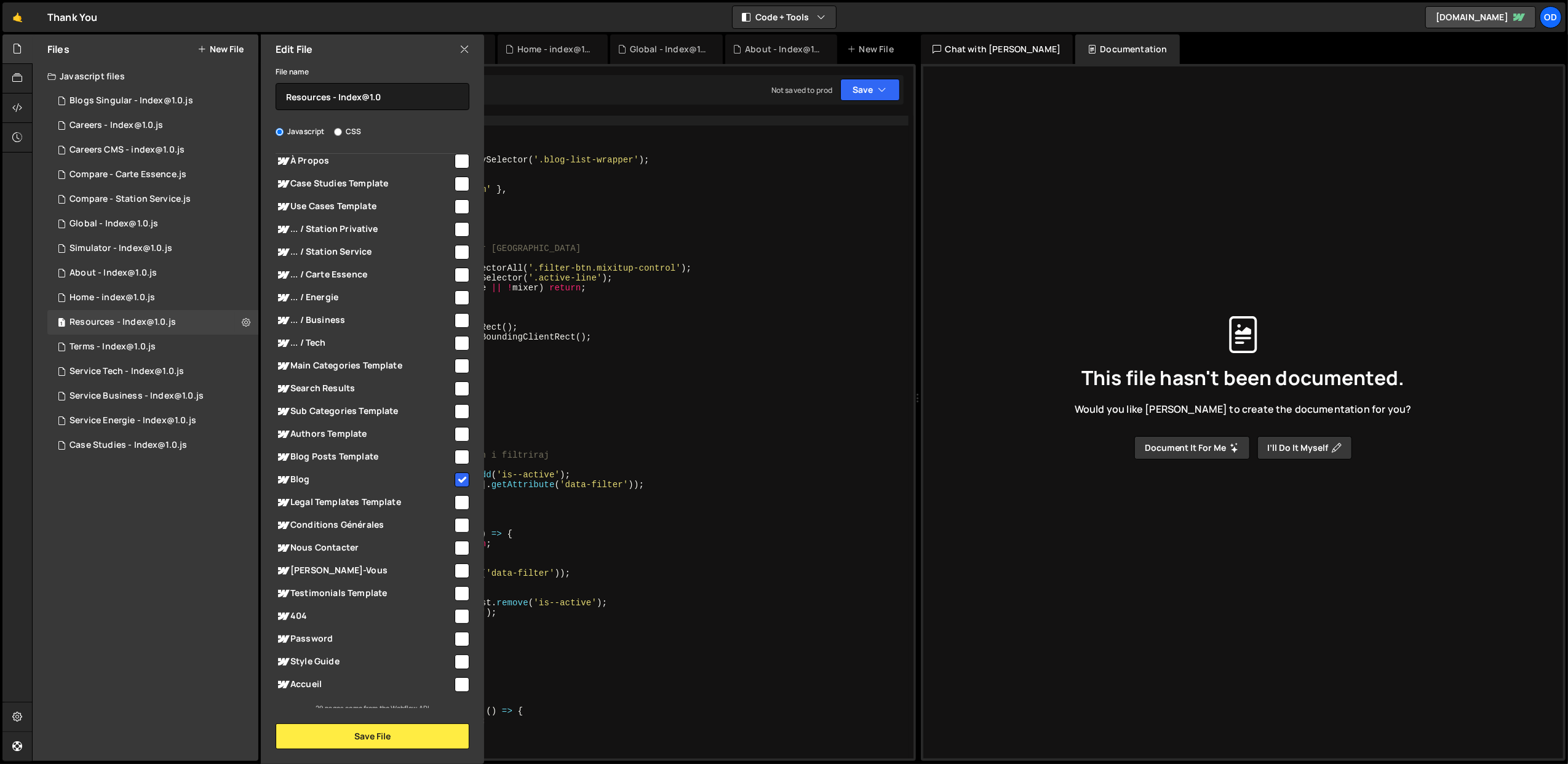
scroll to position [180, 0]
click at [465, 44] on icon at bounding box center [464, 50] width 10 height 14
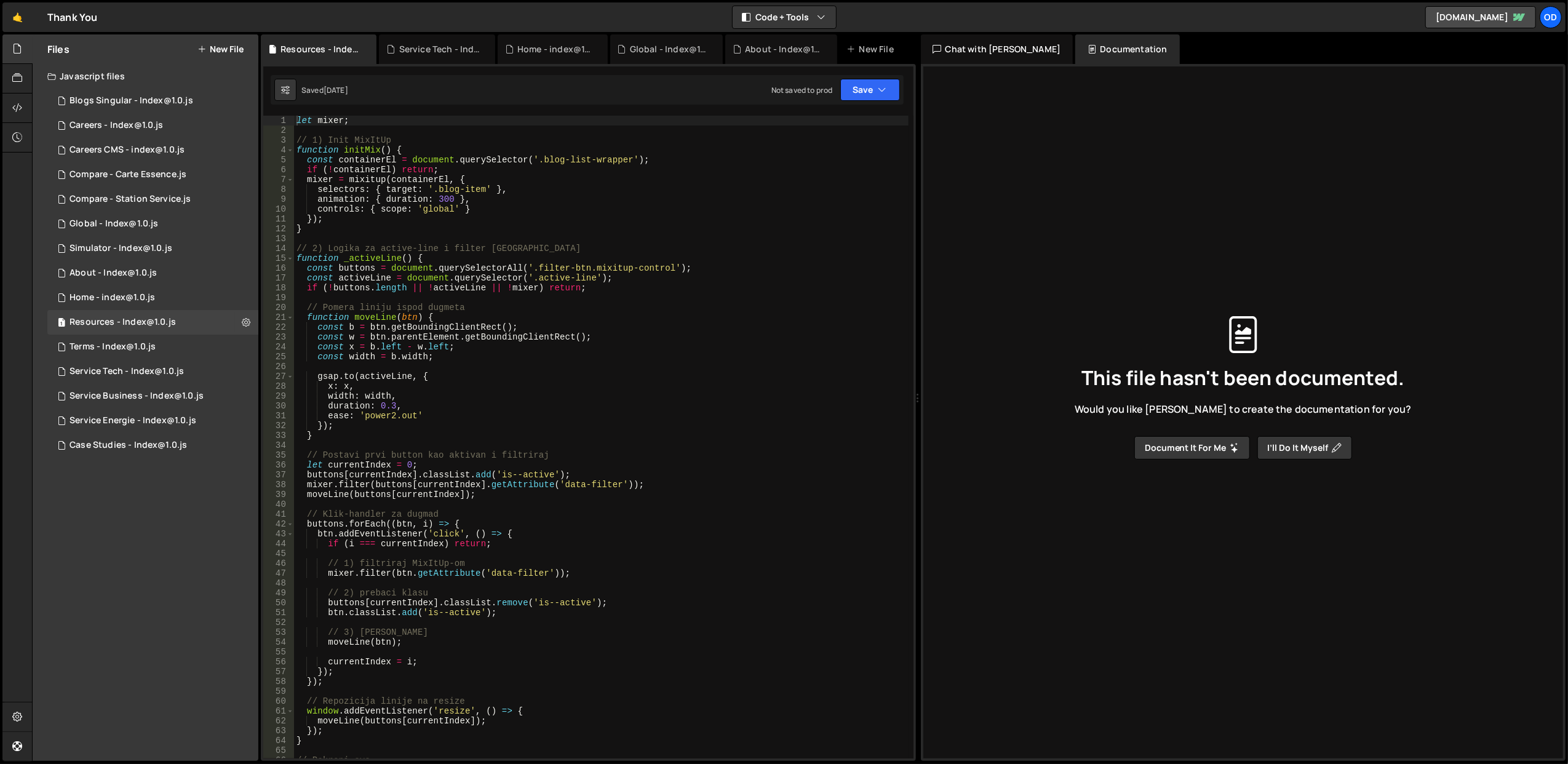
click at [560, 206] on div "let mixer ; // 1) Init MixItUp function initMix ( ) { const containerEl = docum…" at bounding box center [601, 447] width 614 height 663
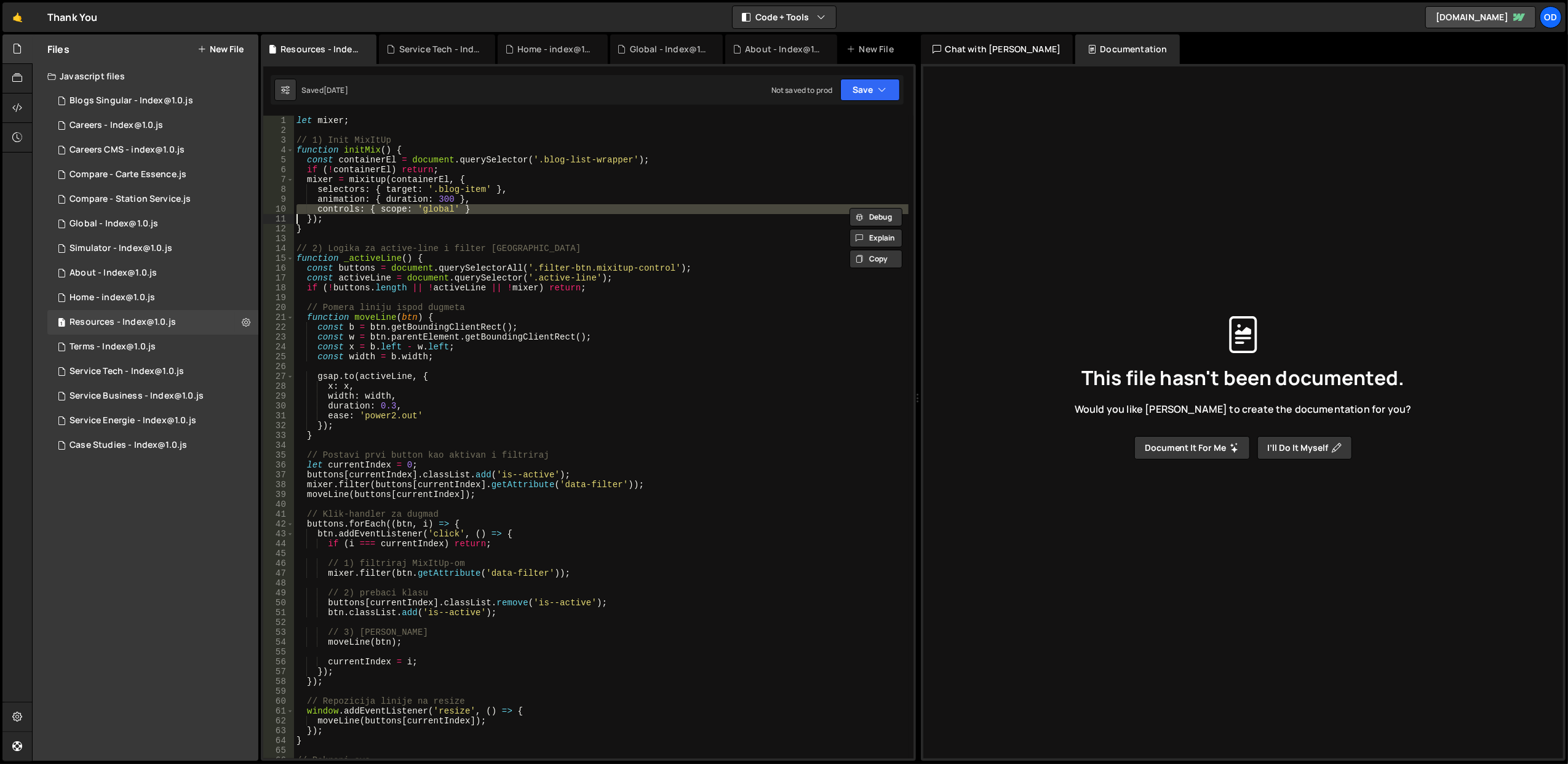
click at [560, 206] on div "let mixer ; // 1) Init MixItUp function initMix ( ) { const containerEl = docum…" at bounding box center [601, 436] width 614 height 643
click at [560, 206] on div "let mixer ; // 1) Init MixItUp function initMix ( ) { const containerEl = docum…" at bounding box center [601, 447] width 614 height 663
click at [560, 206] on div "let mixer ; // 1) Init MixItUp function initMix ( ) { const containerEl = docum…" at bounding box center [601, 436] width 614 height 643
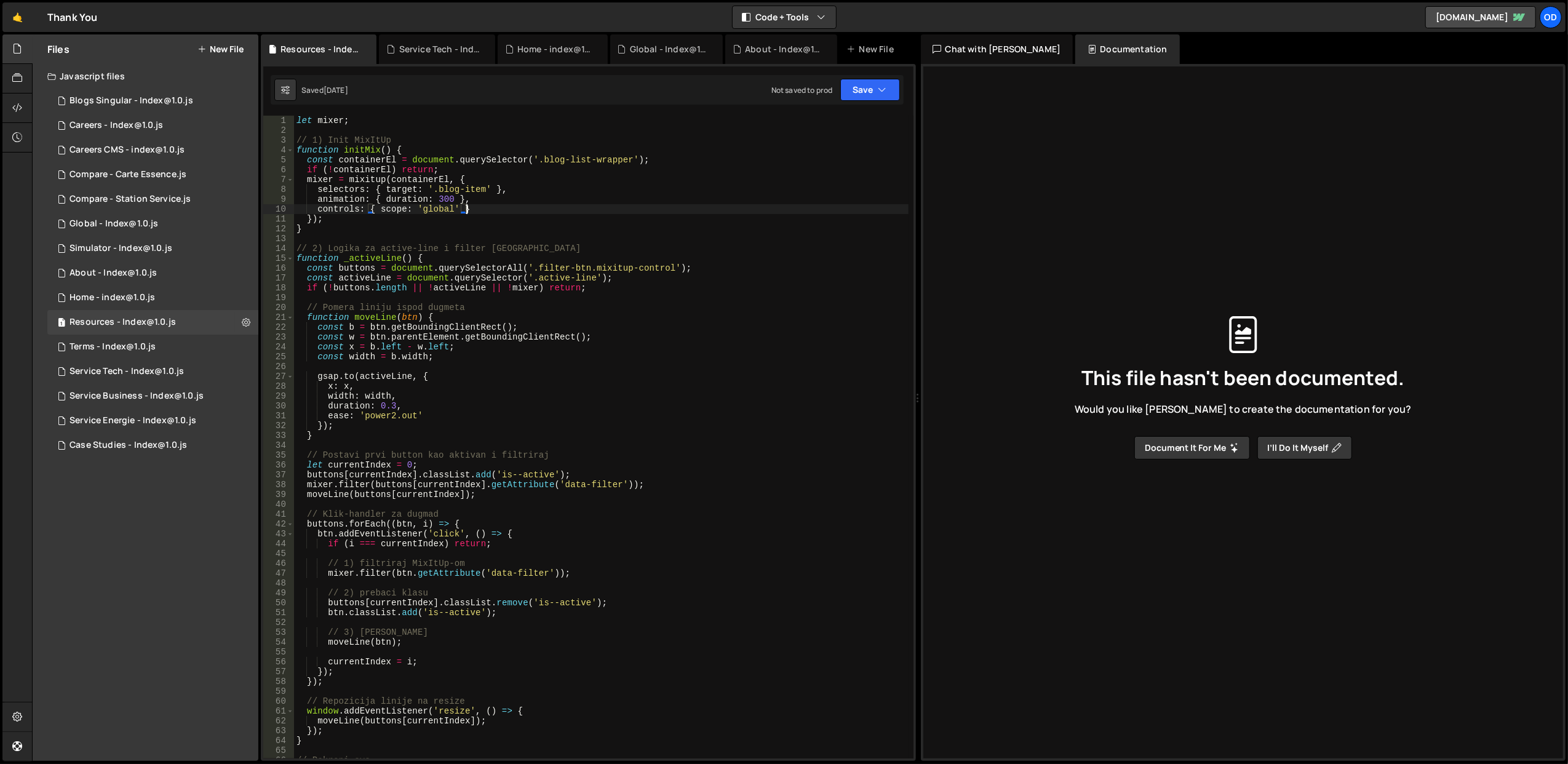
click at [543, 384] on div "let mixer ; // 1) Init MixItUp function initMix ( ) { const containerEl = docum…" at bounding box center [601, 447] width 614 height 663
click at [374, 248] on div "let mixer ; // 1) Init MixItUp function initMix ( ) { const containerEl = docum…" at bounding box center [601, 447] width 614 height 663
click at [383, 257] on div "let mixer ; // 1) Init MixItUp function initMix ( ) { const containerEl = docum…" at bounding box center [601, 447] width 614 height 663
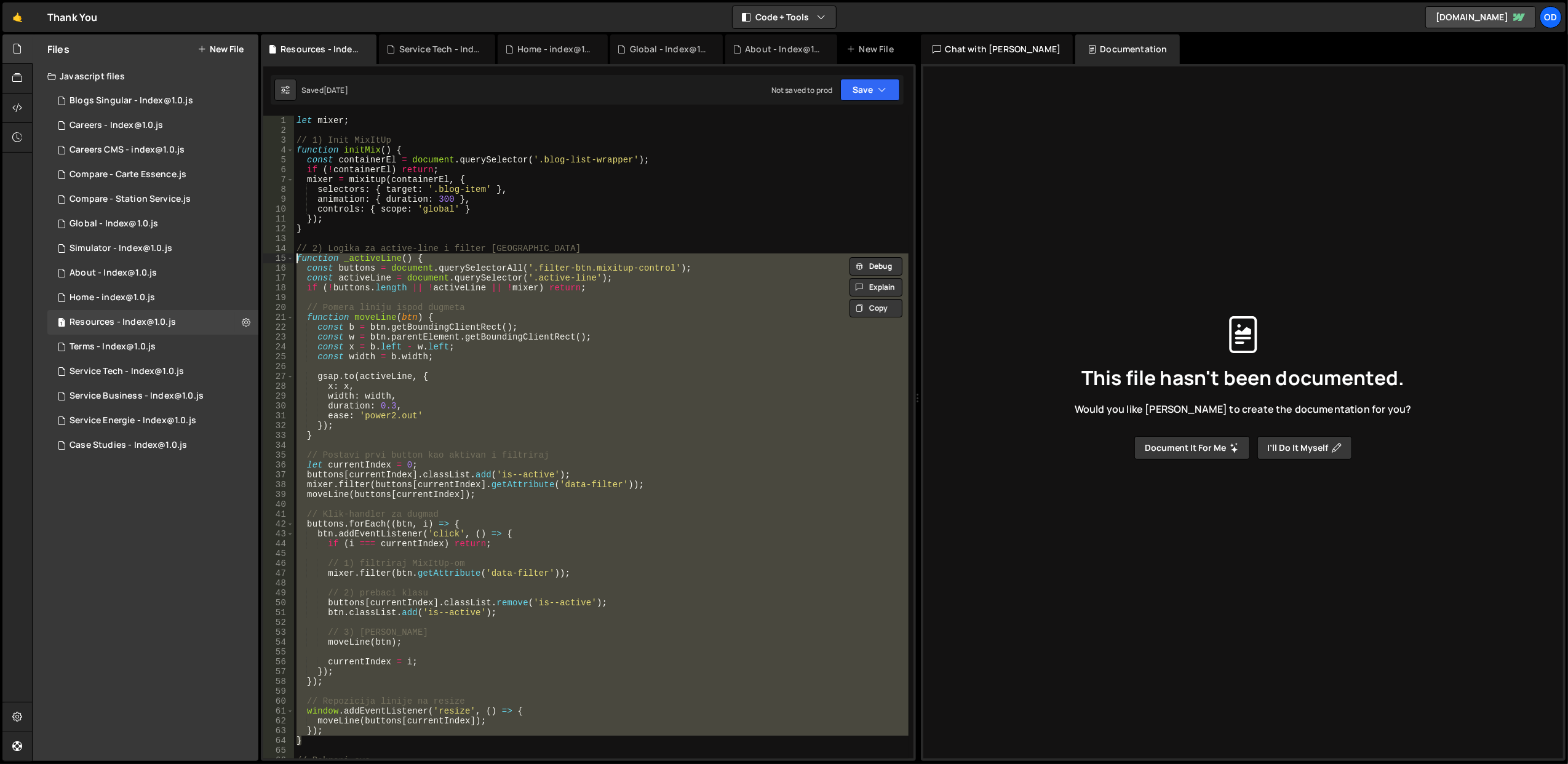
drag, startPoint x: 342, startPoint y: 591, endPoint x: 294, endPoint y: 256, distance: 338.4
click at [294, 256] on div "let mixer ; // 1) Init MixItUp function initMix ( ) { const containerEl = docum…" at bounding box center [601, 447] width 614 height 663
click at [547, 266] on div "let mixer ; // 1) Init MixItUp function initMix ( ) { const containerEl = docum…" at bounding box center [601, 436] width 614 height 643
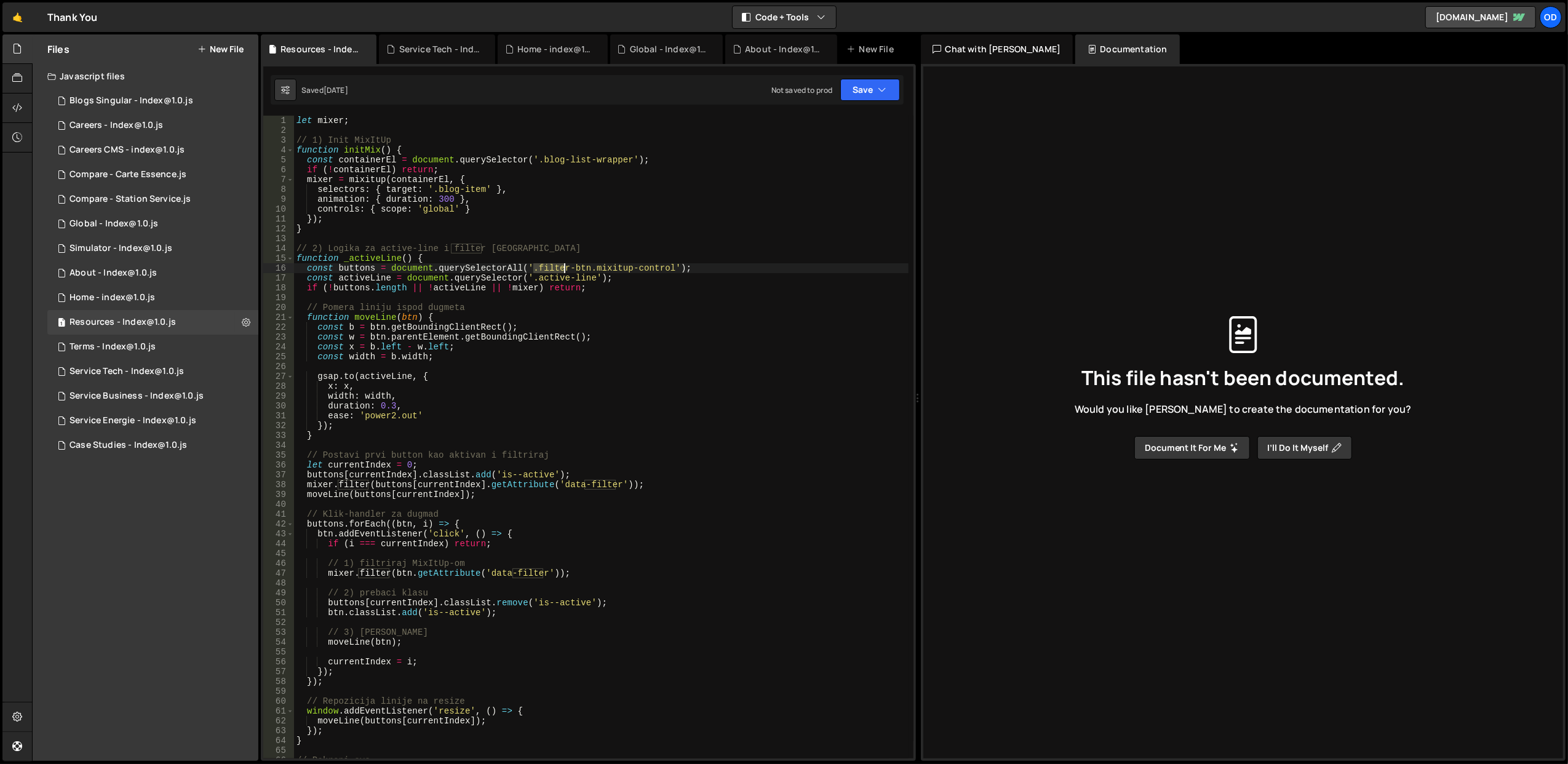
click at [547, 266] on div "let mixer ; // 1) Init MixItUp function initMix ( ) { const containerEl = docum…" at bounding box center [601, 447] width 614 height 663
click at [546, 252] on div "let mixer ; // 1) Init MixItUp function initMix ( ) { const containerEl = docum…" at bounding box center [601, 447] width 614 height 663
click at [289, 256] on span at bounding box center [290, 258] width 7 height 10
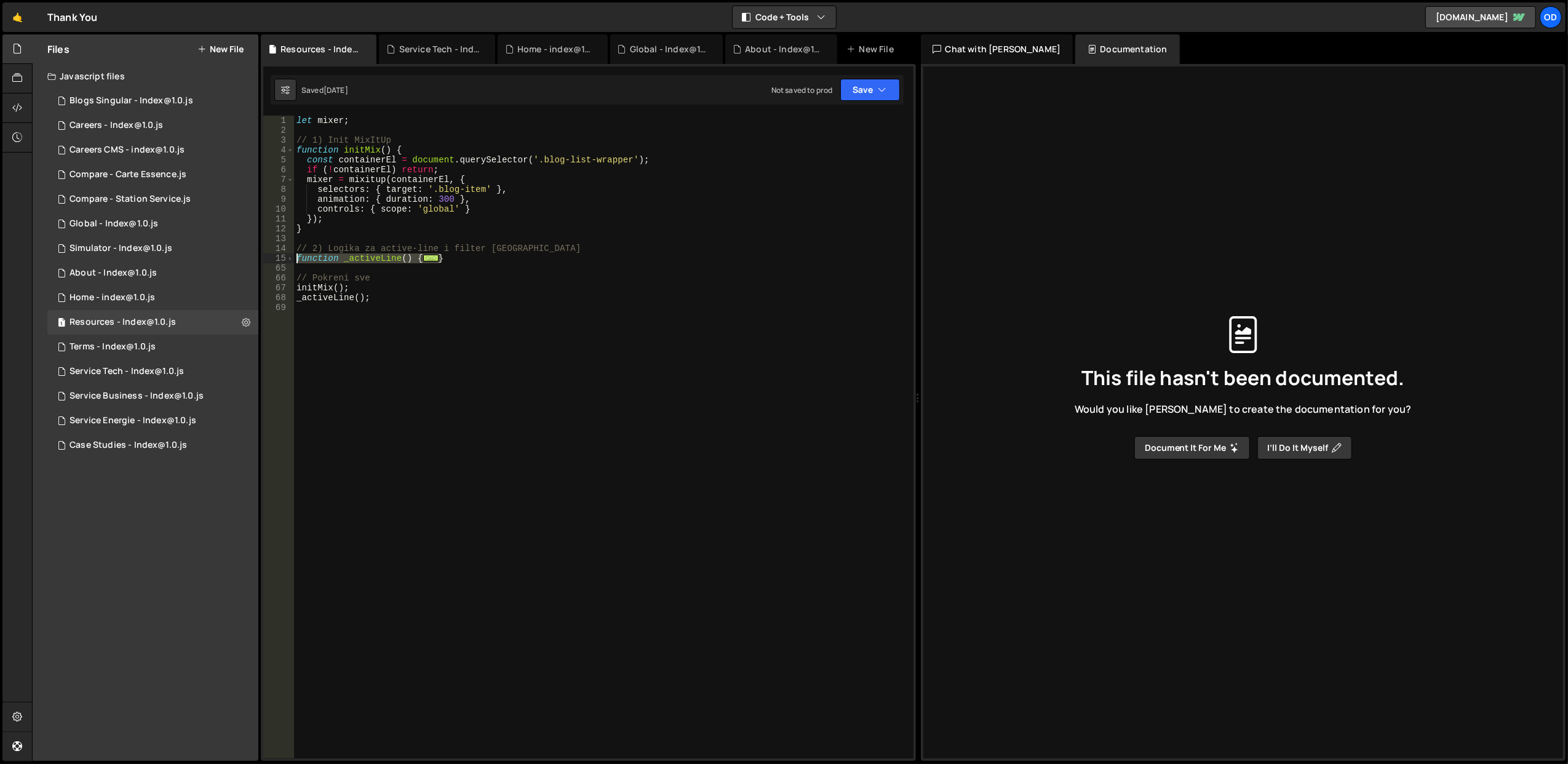
drag, startPoint x: 449, startPoint y: 261, endPoint x: 294, endPoint y: 254, distance: 155.2
click at [294, 254] on div "let mixer ; // 1) Init MixItUp function initMix ( ) { const containerEl = docum…" at bounding box center [604, 447] width 620 height 663
type textarea "function _activeLine() { const buttons = document.querySelectorAll('.filter-btn…"
paste textarea
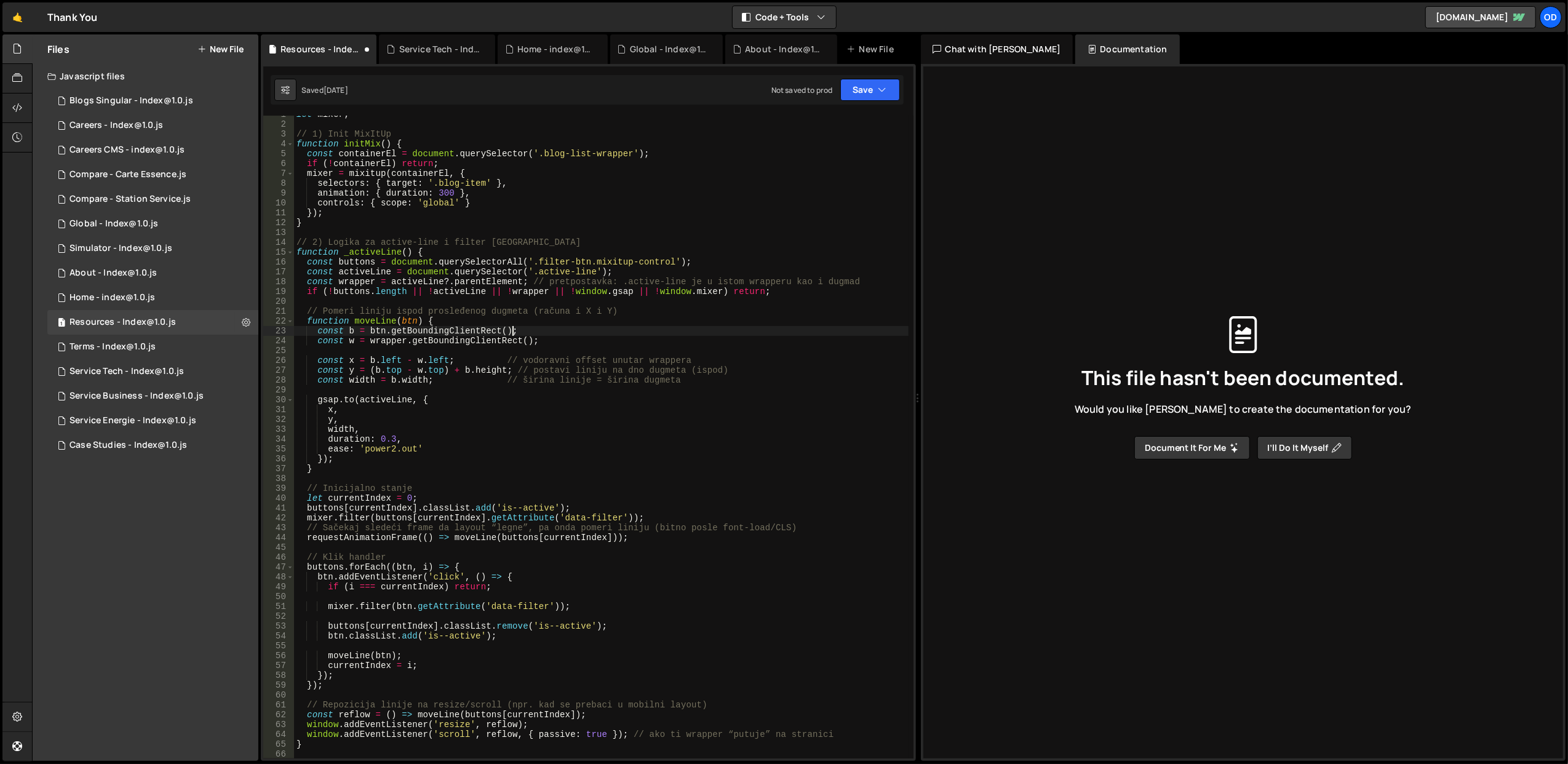
click at [538, 332] on div "let mixer ; // 1) Init MixItUp function initMix ( ) { const containerEl = docum…" at bounding box center [601, 441] width 614 height 663
type textarea "function moveLine(btn) {"
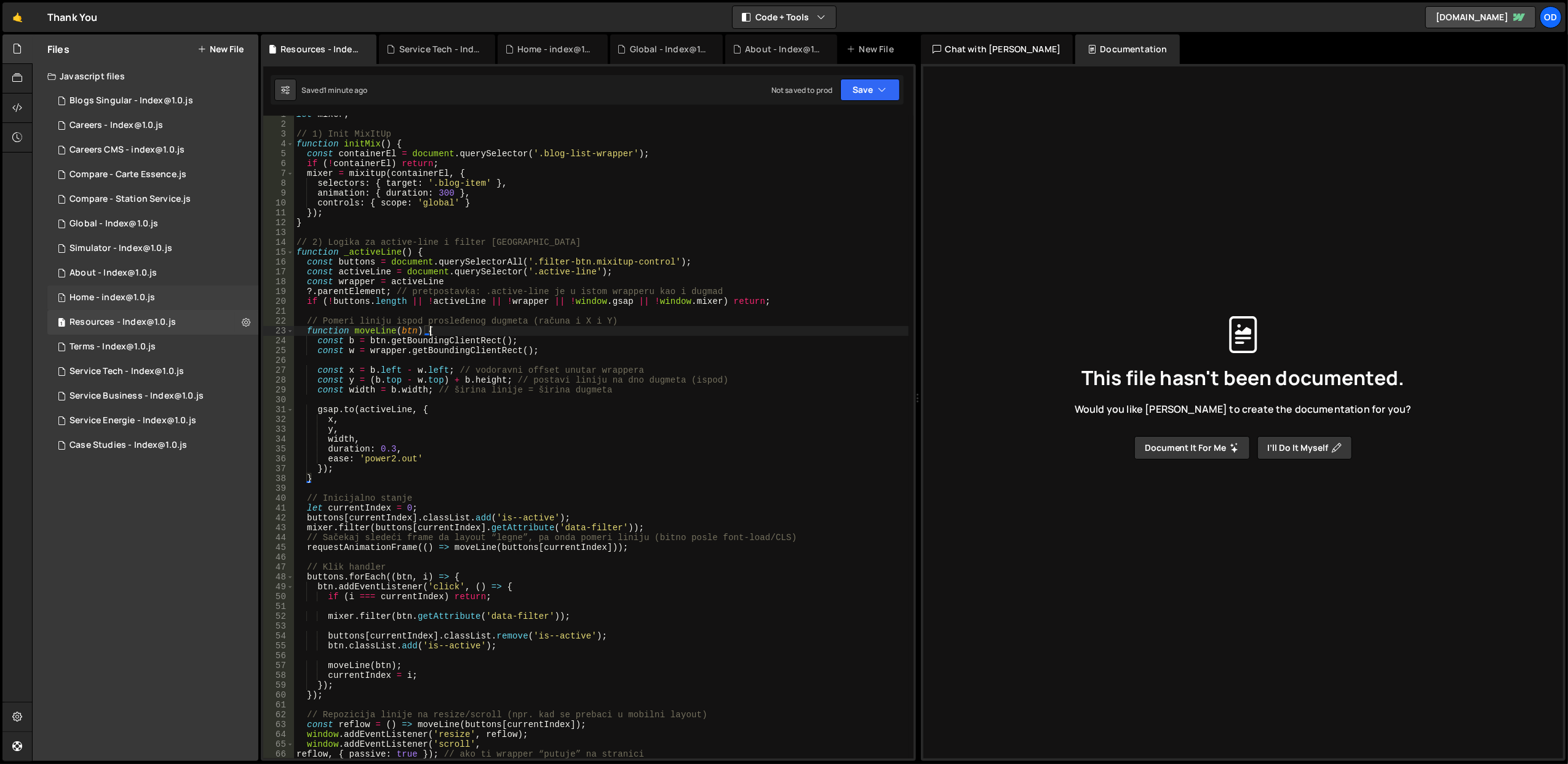
click at [153, 288] on div "1 Home - index@1.0.js 0" at bounding box center [153, 298] width 211 height 24
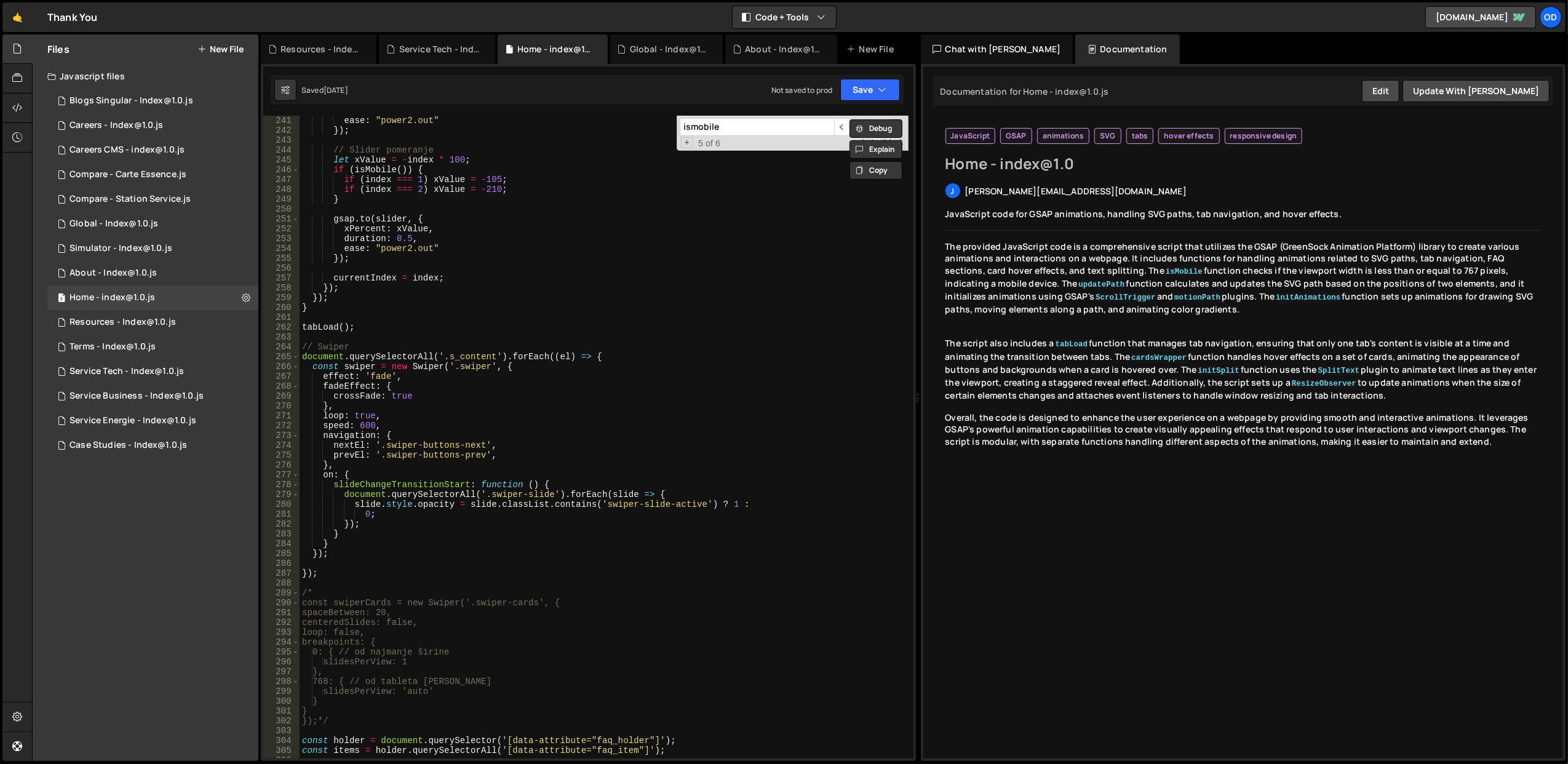
scroll to position [2362, 0]
type textarea "loop: true,"
click at [624, 419] on div "ease : "power2.out" }) ; // Slider pomeranje let xValue = - index * 100 ; if ( …" at bounding box center [604, 447] width 609 height 663
type input "tab"
click at [863, 126] on span "​" at bounding box center [859, 127] width 18 height 18
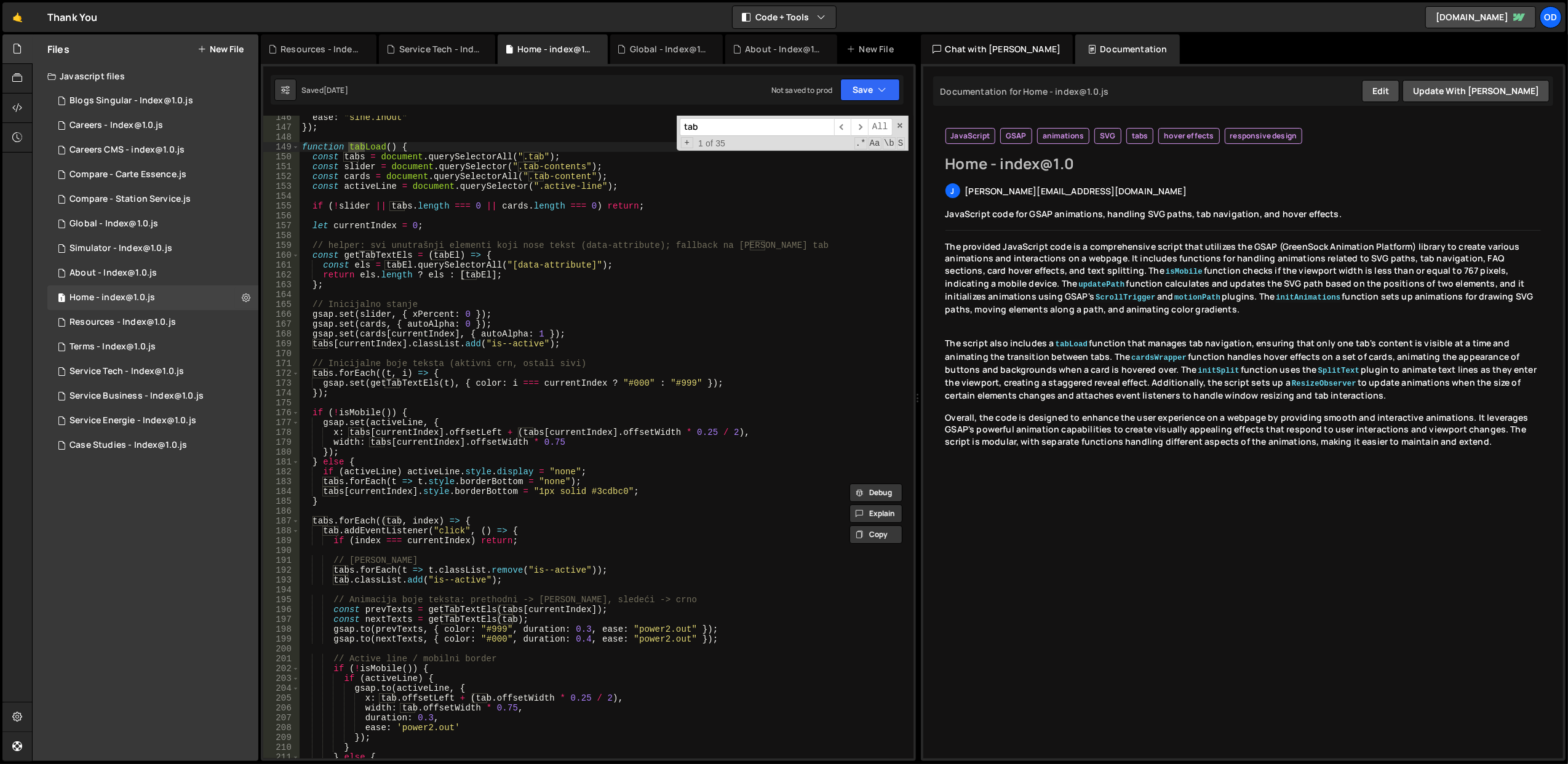
scroll to position [1283, 0]
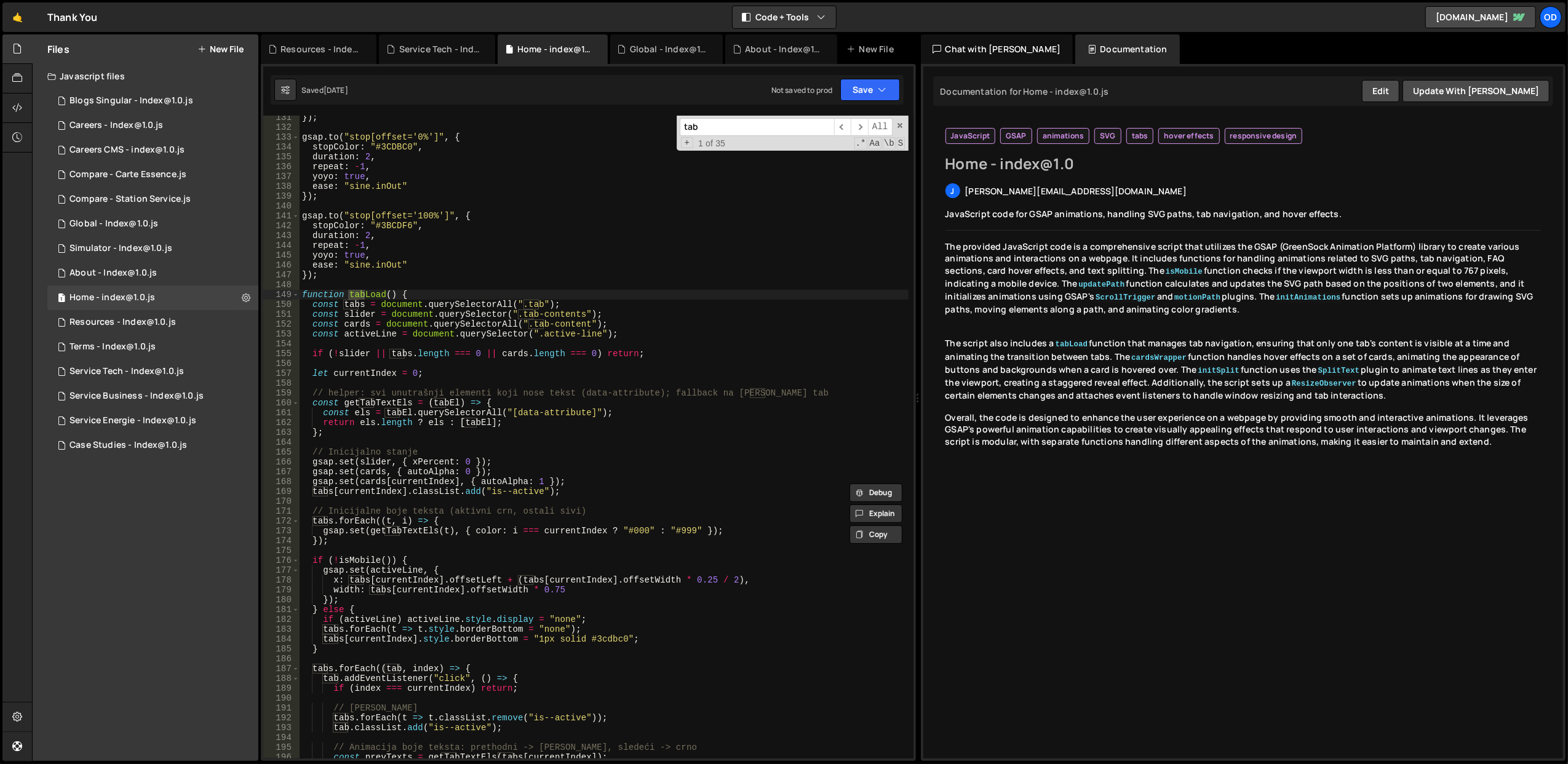
type textarea "function tabLoad() {"
click at [619, 299] on div "}) ; gsap . to ( "stop[offset='0%']" , { stopColor : "#3CDBC0" , duration : 2 ,…" at bounding box center [604, 444] width 609 height 663
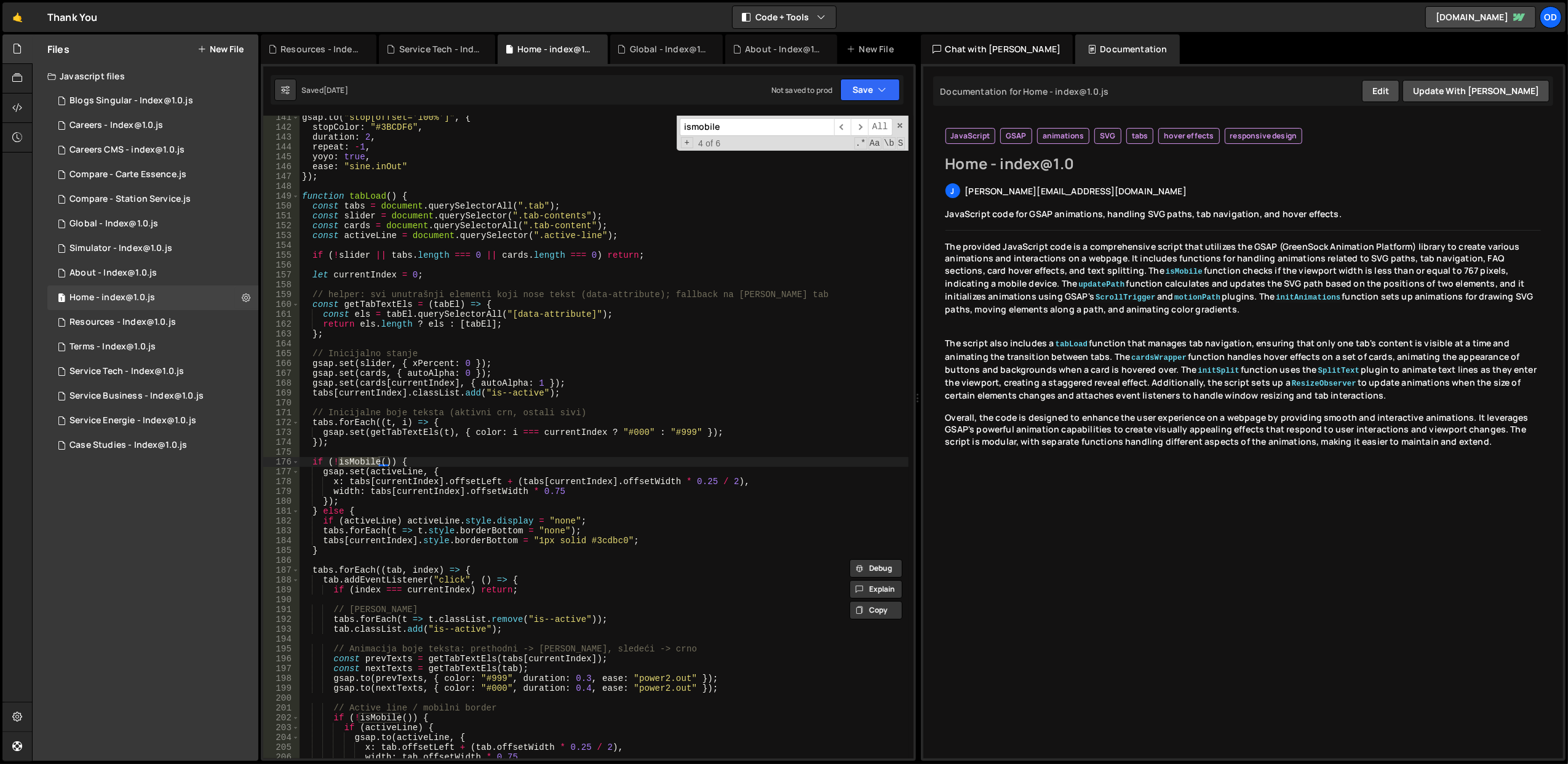
scroll to position [1381, 0]
type input "ismobile"
click at [860, 126] on span "​" at bounding box center [859, 127] width 18 height 18
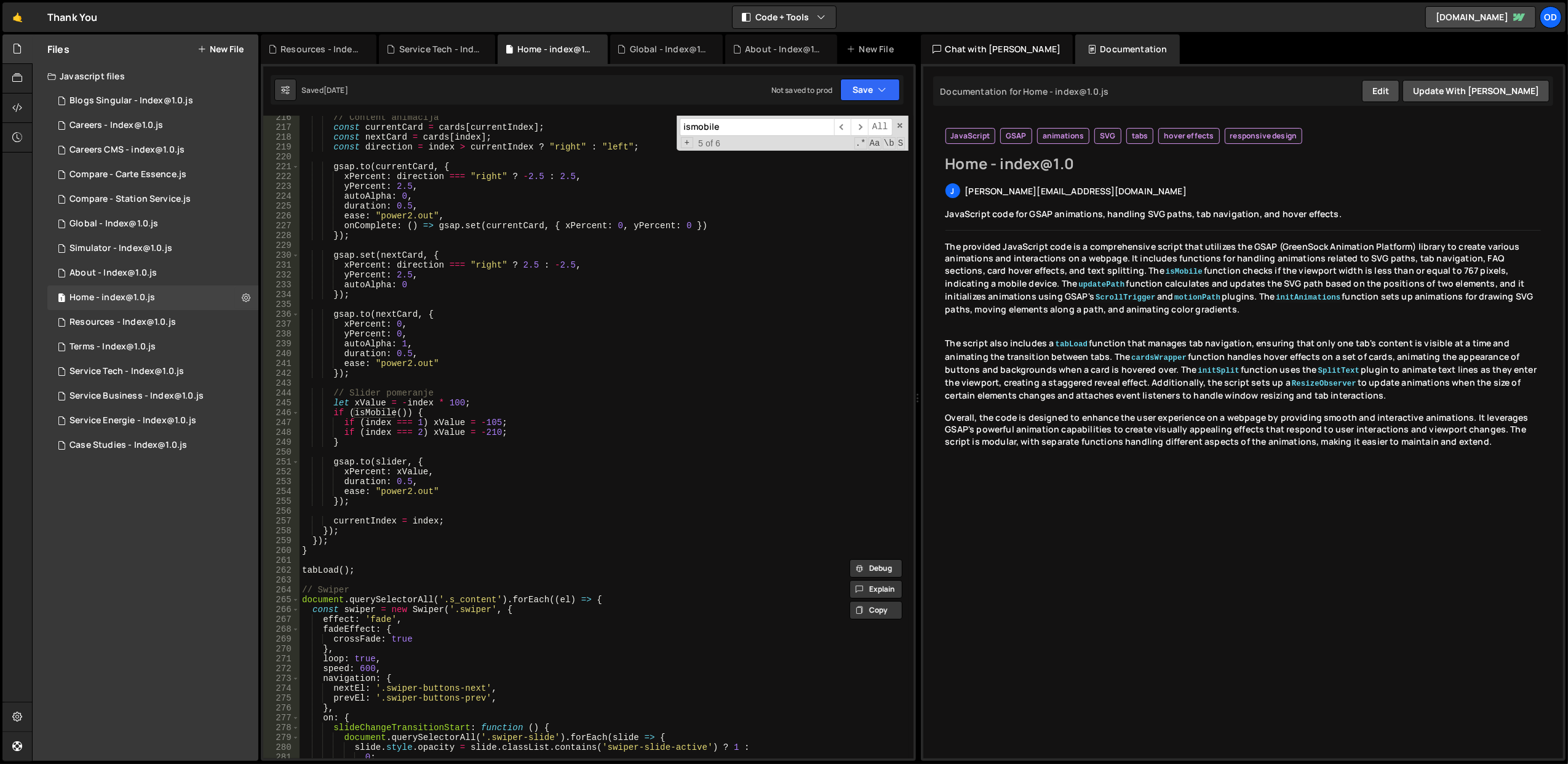
scroll to position [2119, 0]
type textarea "gsap.set(nextCard, {"
click at [500, 257] on div "// Content animacija const currentCard = cards [ currentIndex ] ; const nextCar…" at bounding box center [604, 444] width 609 height 663
click at [146, 318] on div "Resources - Index@1.0.js" at bounding box center [122, 322] width 106 height 11
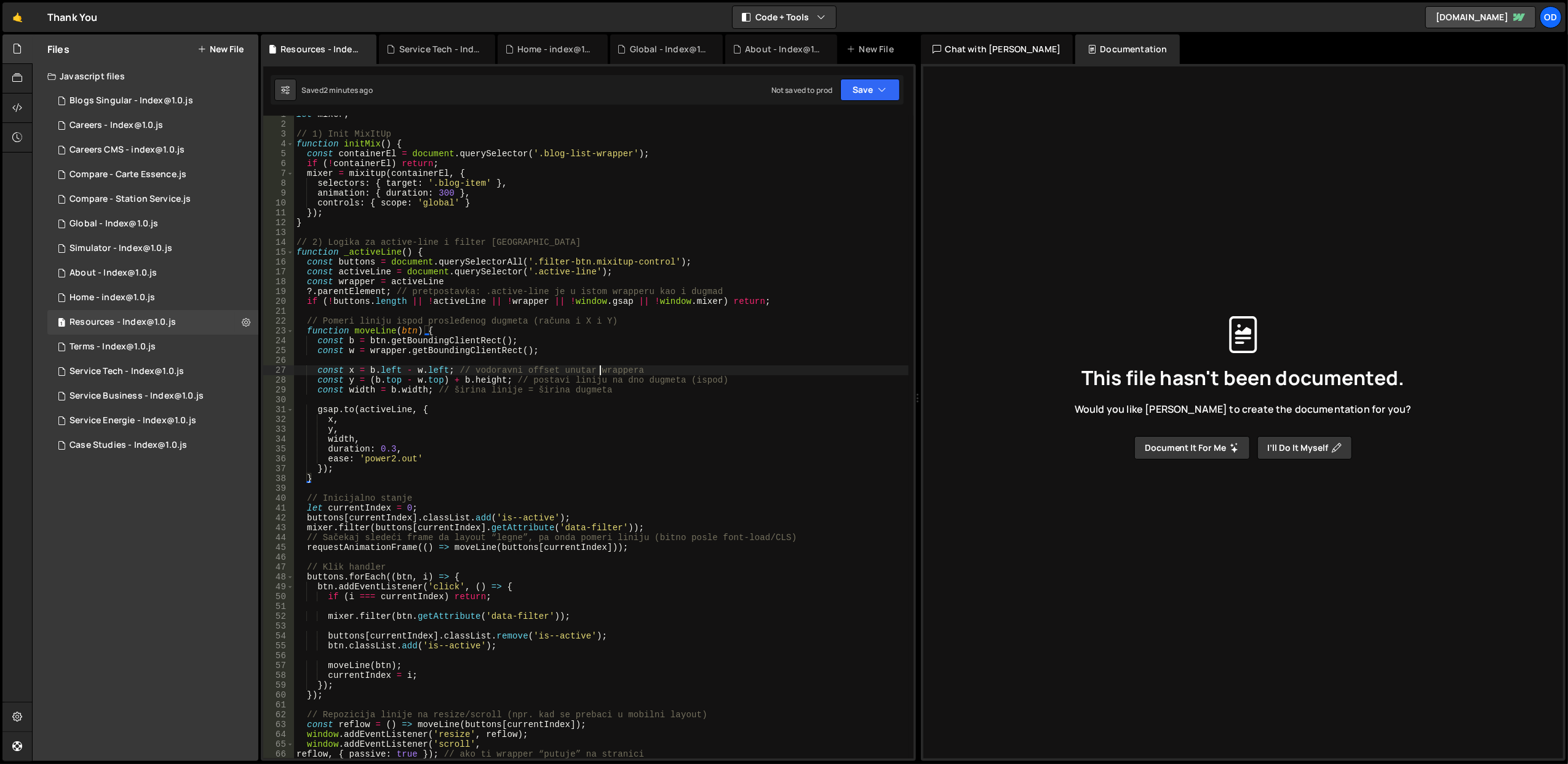
click at [598, 370] on div "let mixer ; // 1) Init MixItUp function initMix ( ) { const containerEl = docum…" at bounding box center [601, 441] width 614 height 663
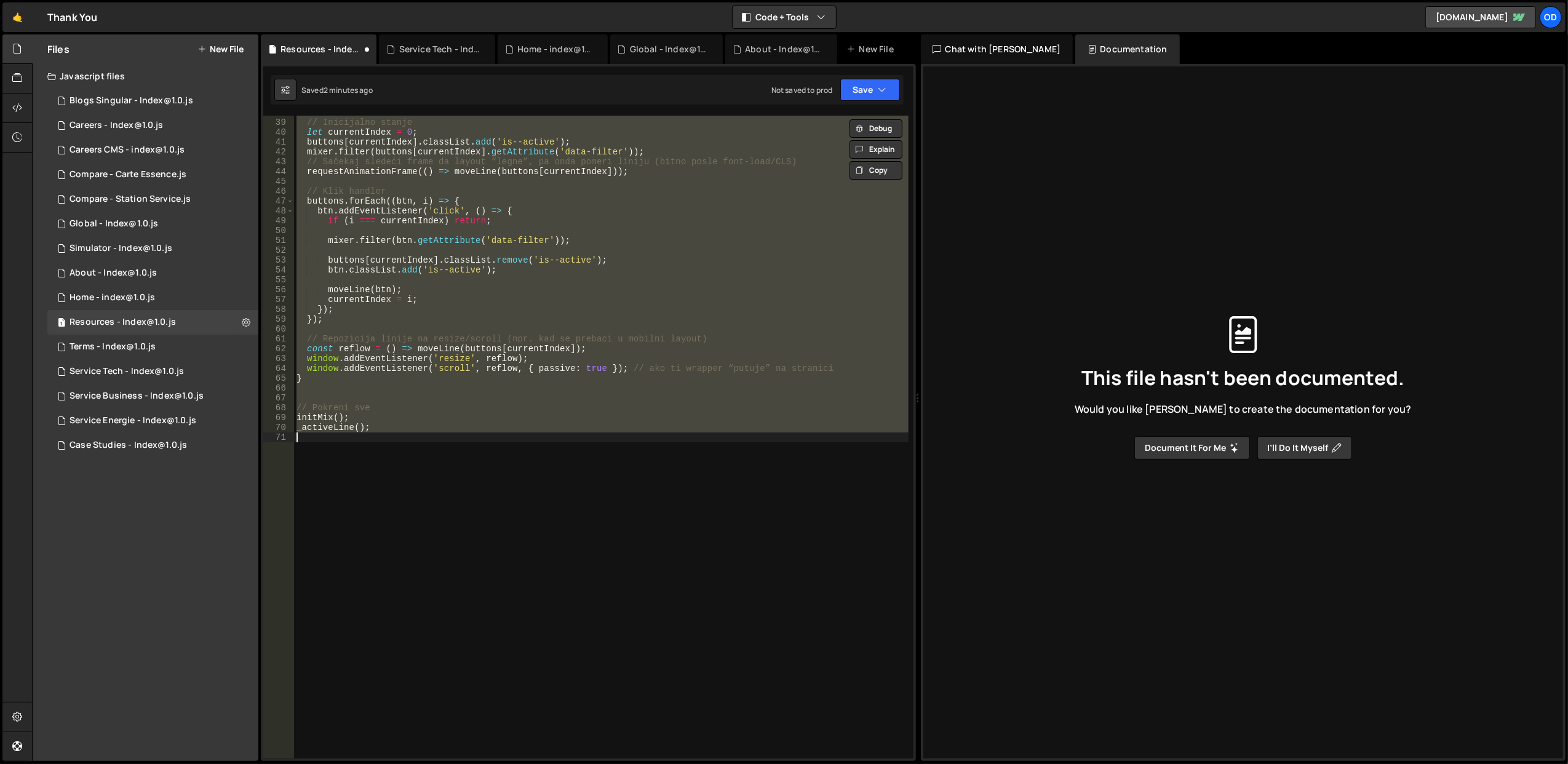
scroll to position [371, 0]
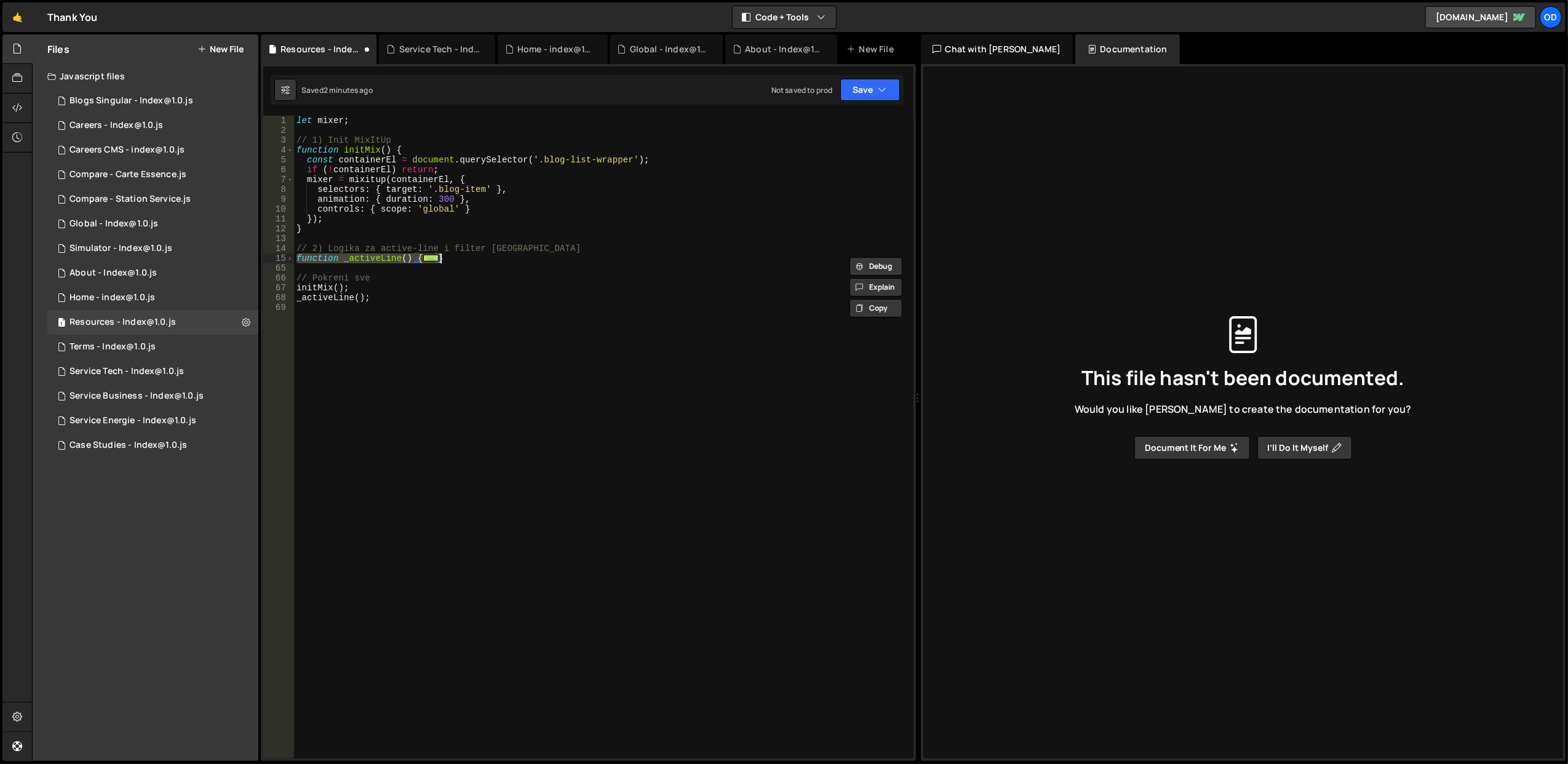
click at [484, 190] on div "let mixer ; // 1) Init MixItUp function initMix ( ) { const containerEl = docum…" at bounding box center [604, 447] width 620 height 663
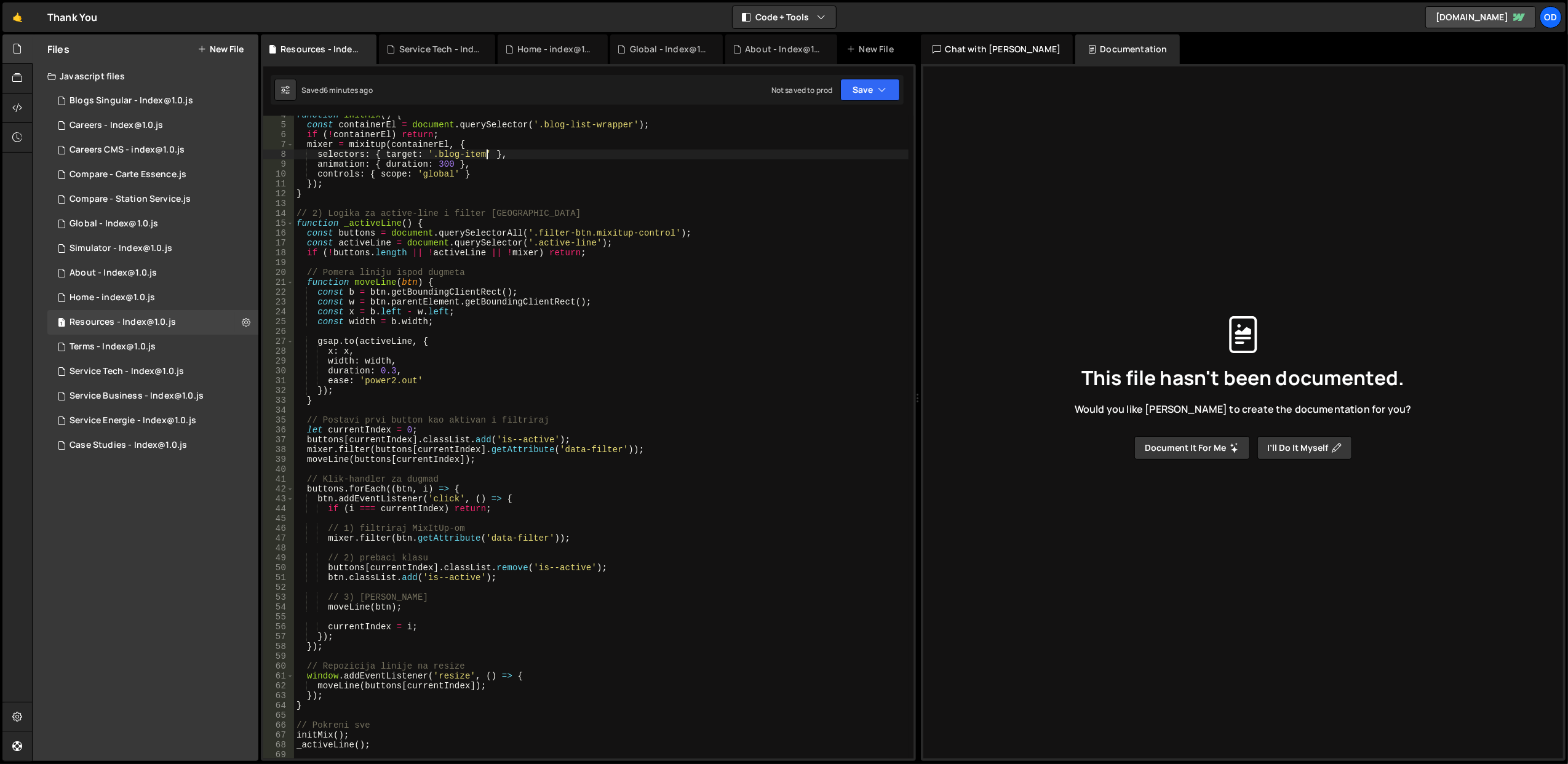
scroll to position [35, 0]
click at [293, 224] on span at bounding box center [290, 223] width 7 height 10
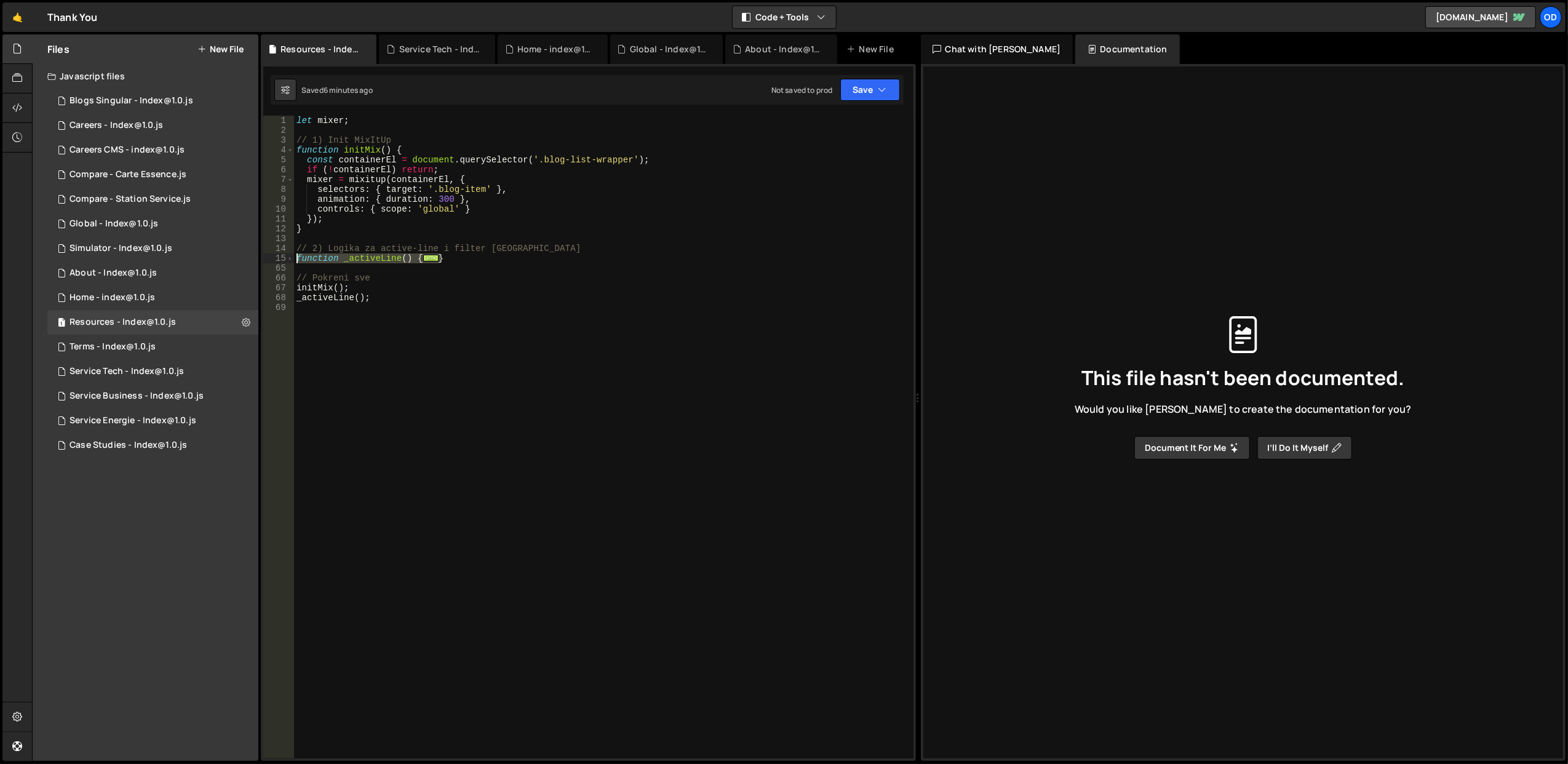
drag, startPoint x: 450, startPoint y: 259, endPoint x: 295, endPoint y: 256, distance: 155.0
click at [295, 256] on div "let mixer ; // 1) Init MixItUp function initMix ( ) { const containerEl = docum…" at bounding box center [604, 447] width 620 height 663
type textarea "function _activeLine() { const buttons = document.querySelectorAll('.filter-btn…"
paste textarea
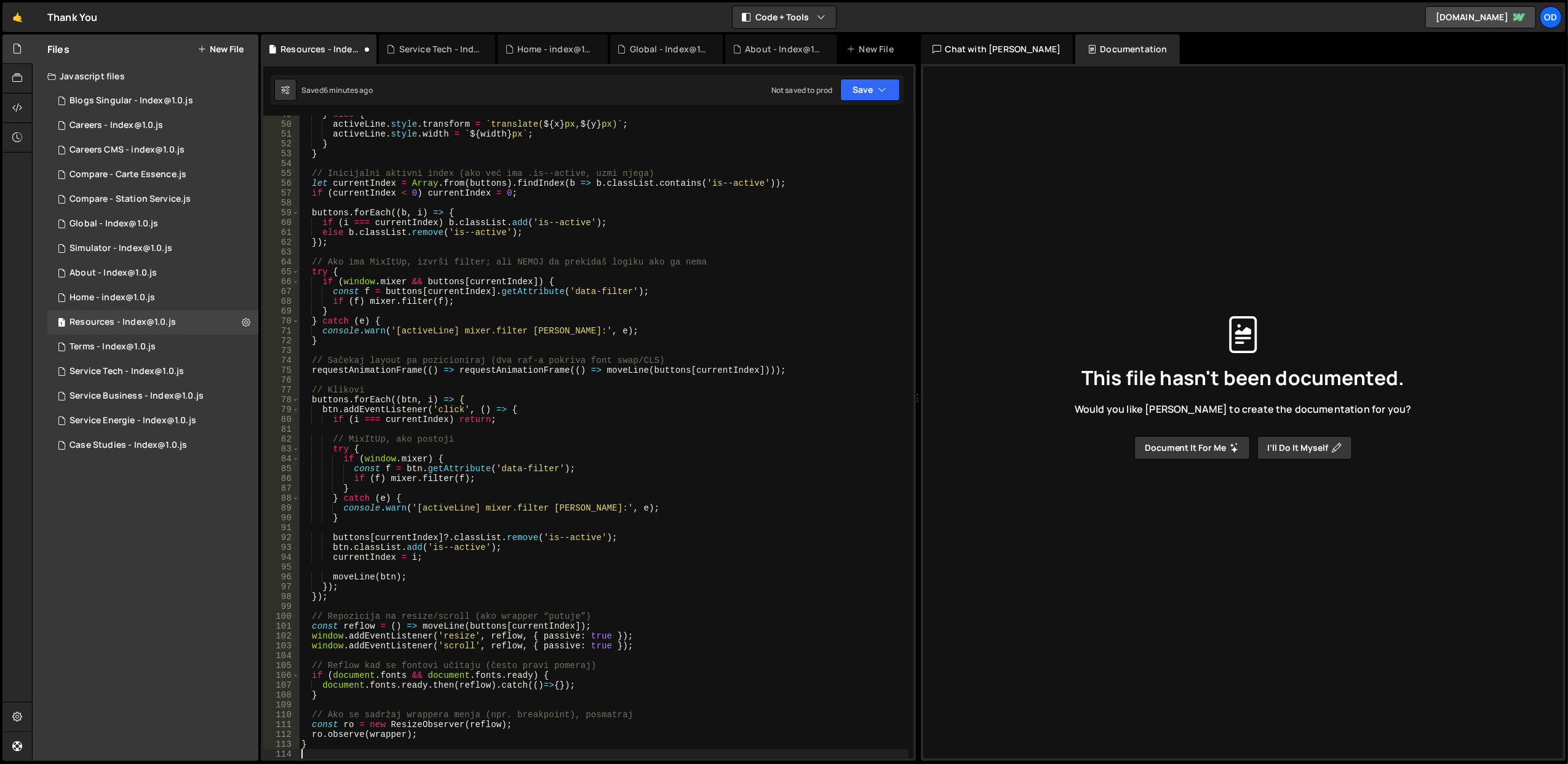
click at [563, 197] on div "} else { activeLine . style . transform = ` translate( ${ x } px, ${ y } px) ` …" at bounding box center [604, 441] width 610 height 663
type textarea "if (currentIndex < 0) currentIndex = 0;"
